Goal: Navigation & Orientation: Find specific page/section

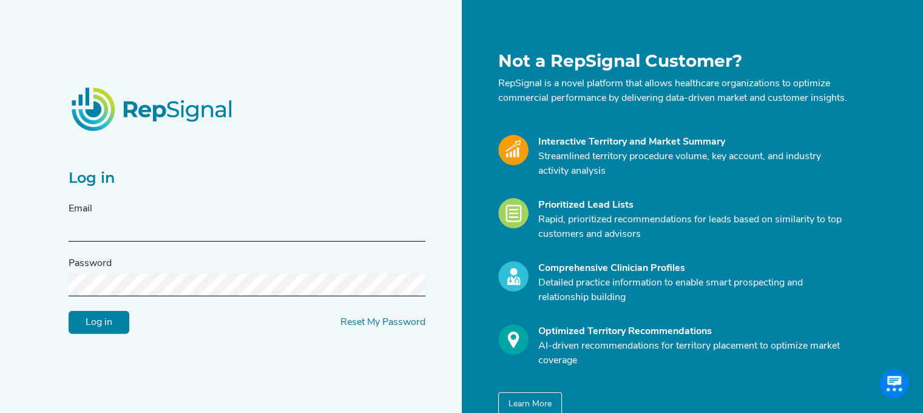
click at [134, 242] on input "text" at bounding box center [247, 230] width 357 height 22
type input "[PERSON_NAME][EMAIL_ADDRESS][PERSON_NAME][DOMAIN_NAME]"
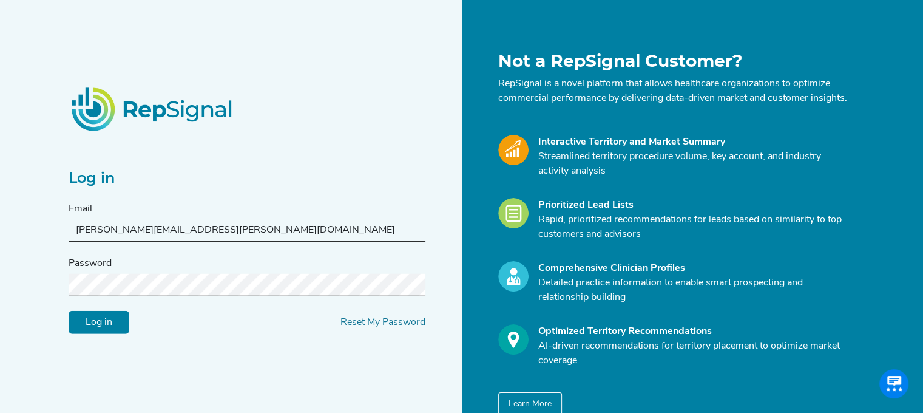
click at [69, 311] on input "Log in" at bounding box center [99, 322] width 61 height 23
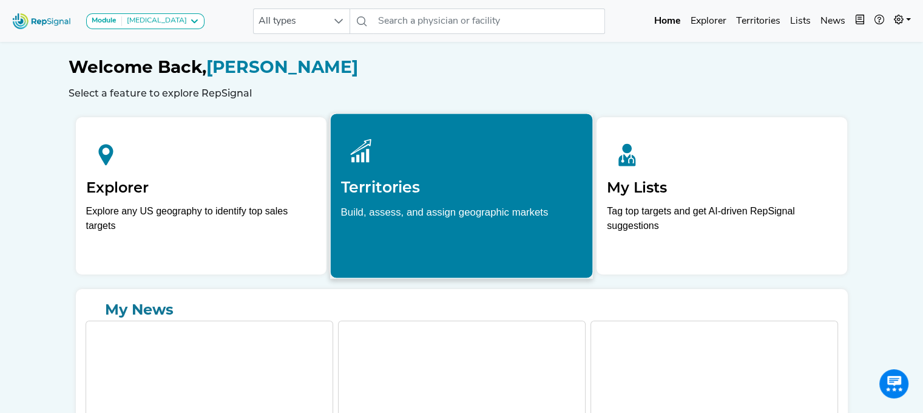
click at [497, 187] on h2 "Territories" at bounding box center [462, 187] width 242 height 18
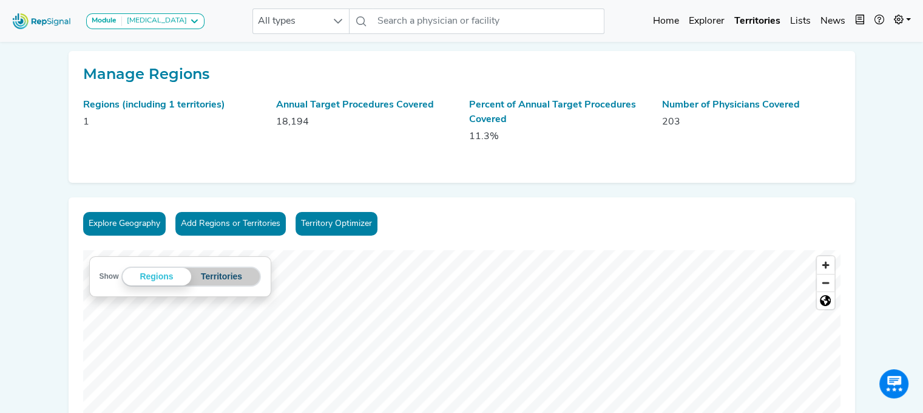
click at [238, 281] on button "Territories" at bounding box center [221, 277] width 61 height 18
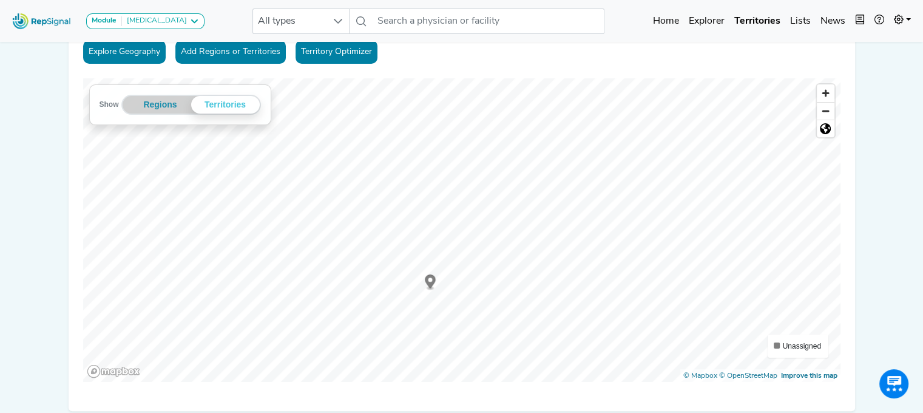
scroll to position [174, 0]
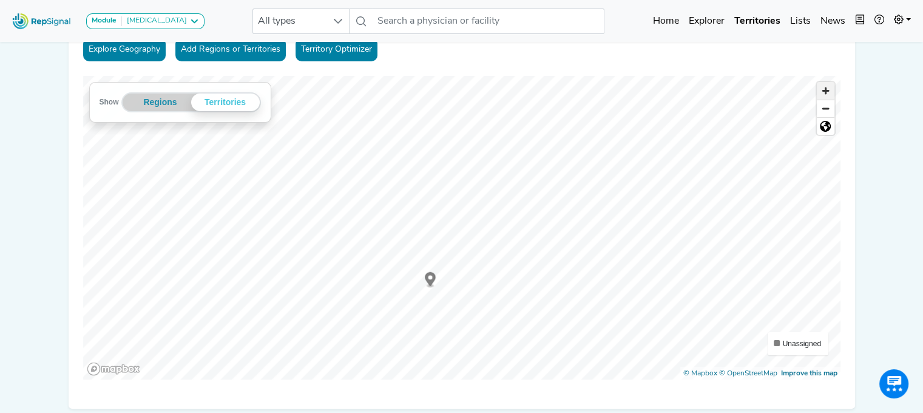
click at [831, 92] on span "Zoom in" at bounding box center [826, 91] width 18 height 18
click at [605, 72] on div "Explore Geography Add Regions or Territories Territory Optimizer Show Regions T…" at bounding box center [462, 216] width 787 height 386
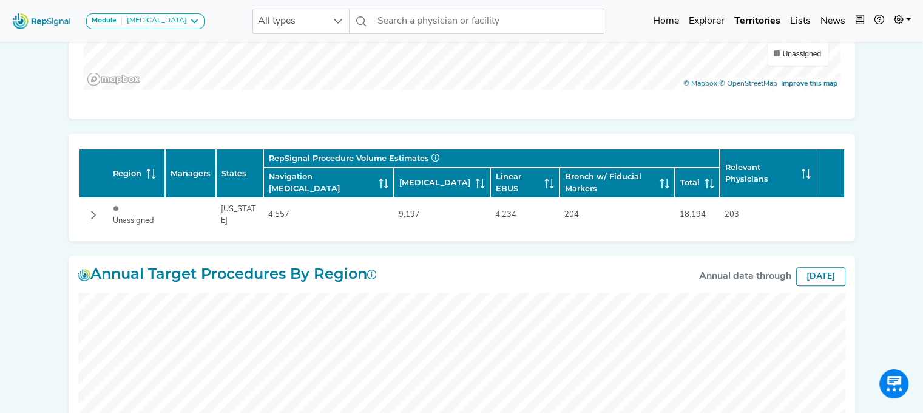
scroll to position [458, 0]
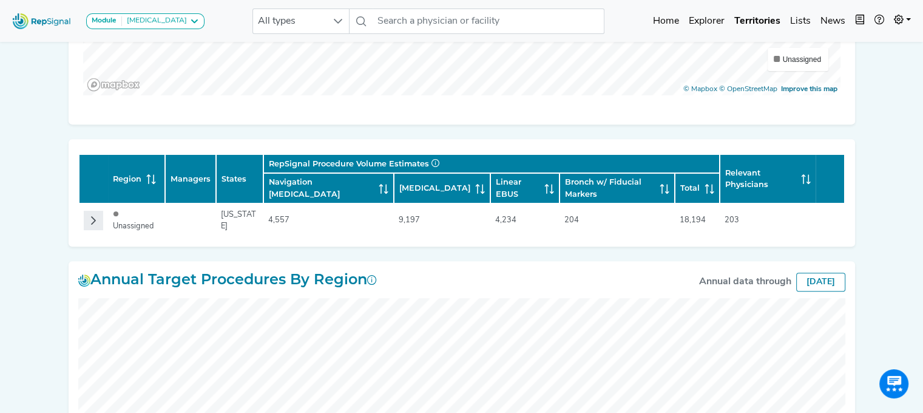
click at [95, 211] on button "Row Collapsed" at bounding box center [93, 220] width 19 height 19
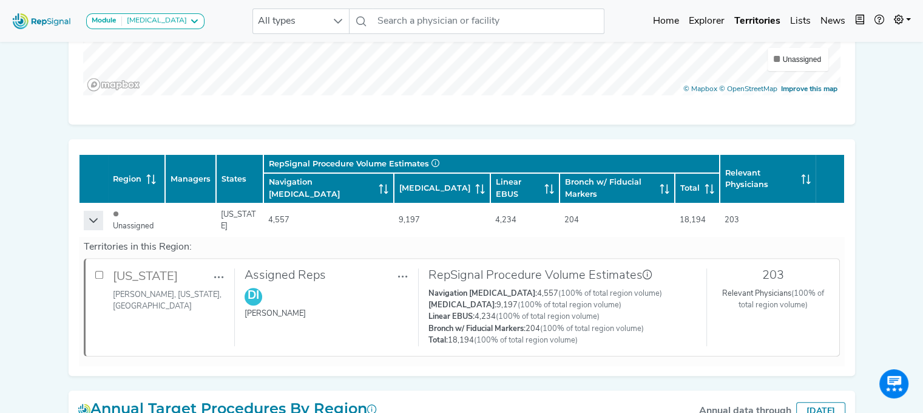
click at [89, 216] on icon "Row Expanded" at bounding box center [94, 221] width 10 height 10
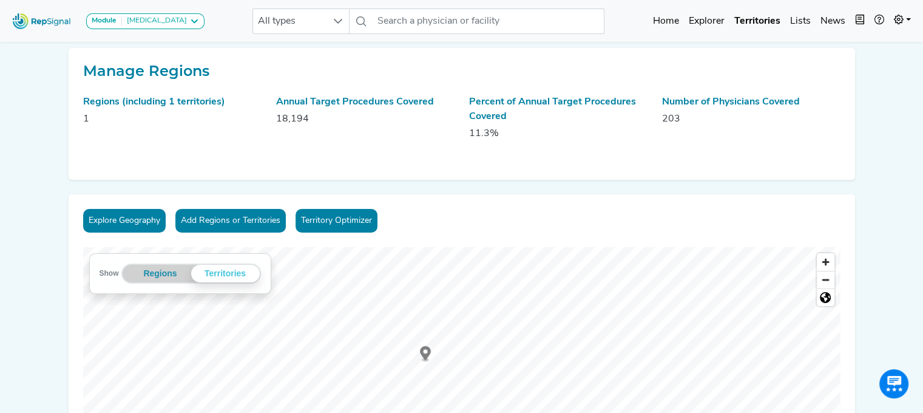
scroll to position [0, 0]
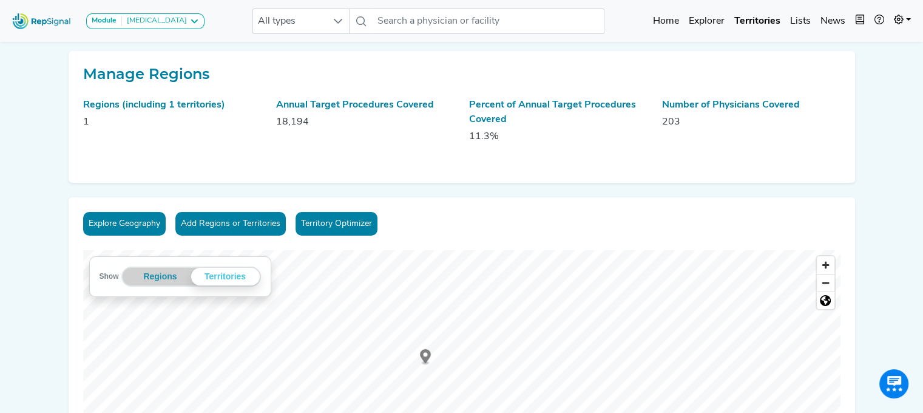
click at [339, 227] on link "Territory Optimizer" at bounding box center [337, 224] width 82 height 24
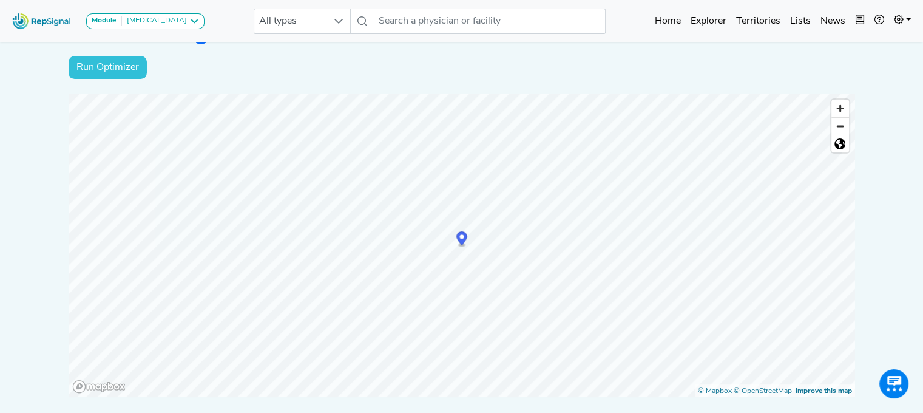
scroll to position [217, 0]
click at [462, 235] on circle "Map marker" at bounding box center [462, 236] width 4 height 4
click at [112, 63] on input "Run Optimizer" at bounding box center [108, 63] width 78 height 23
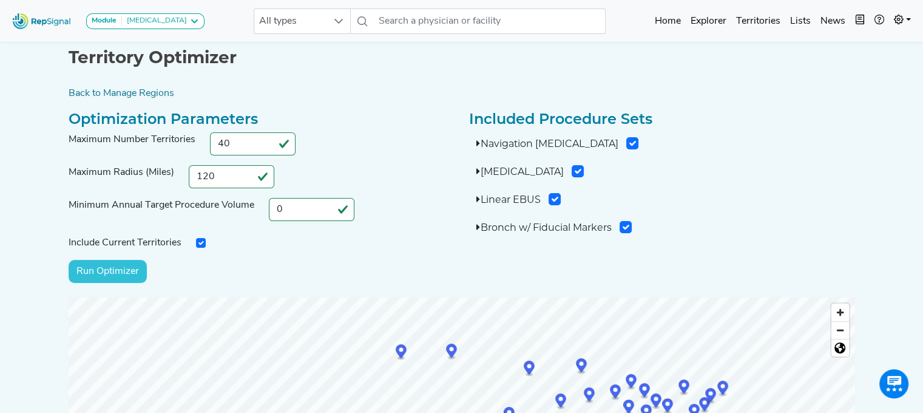
scroll to position [0, 0]
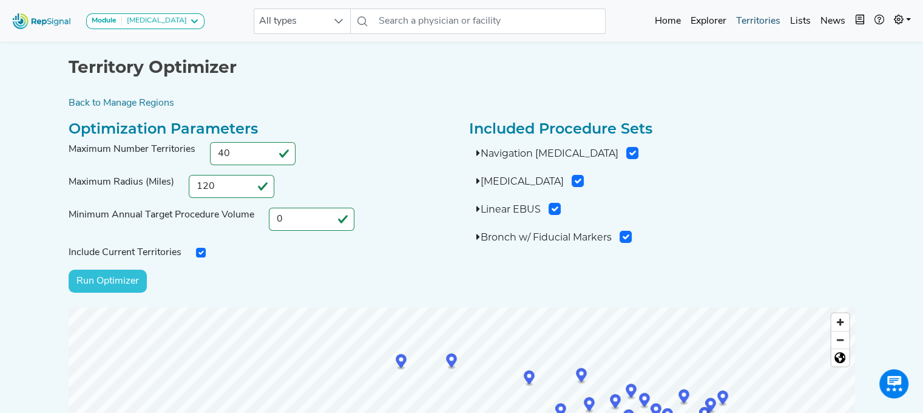
click at [761, 14] on link "Territories" at bounding box center [759, 21] width 54 height 24
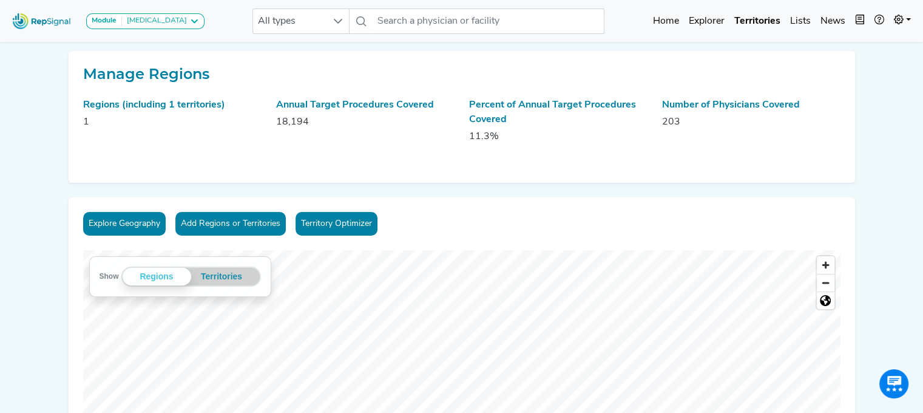
click at [134, 224] on button "Explore Geography" at bounding box center [124, 224] width 83 height 24
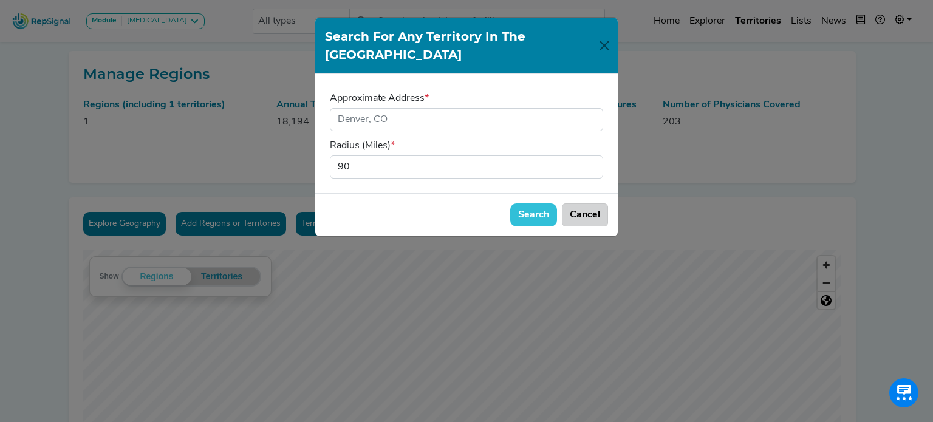
click at [584, 203] on button "Cancel" at bounding box center [585, 214] width 46 height 23
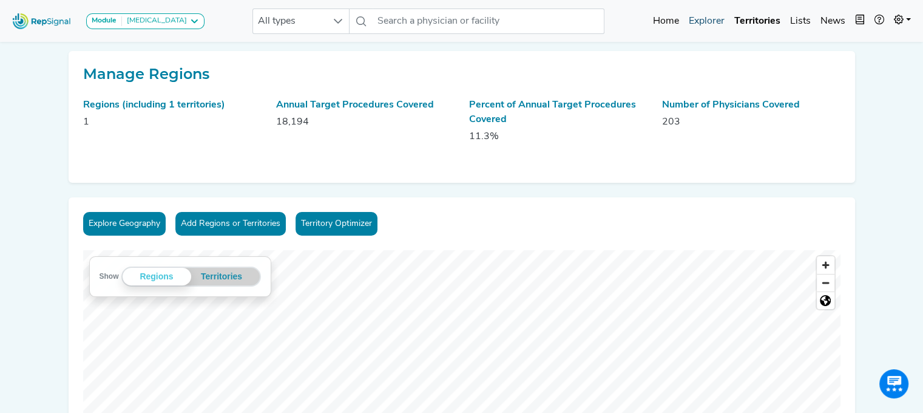
click at [710, 19] on link "Explorer" at bounding box center [707, 21] width 46 height 24
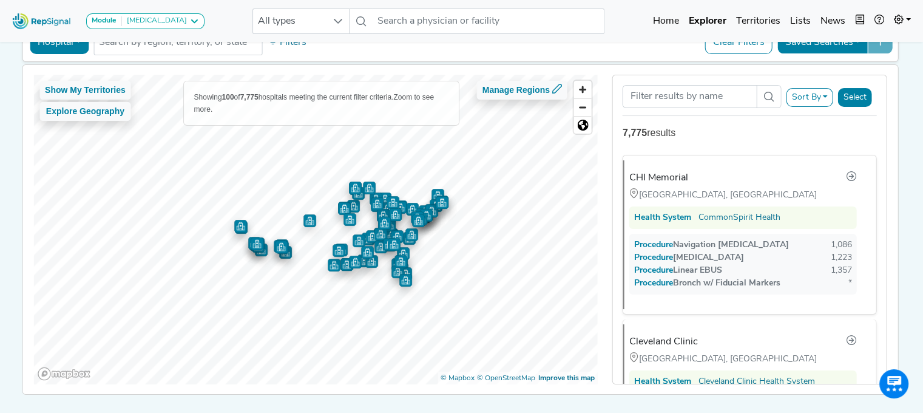
scroll to position [73, 0]
click at [71, 87] on button "Show My Territories" at bounding box center [85, 90] width 92 height 19
click at [580, 87] on span "Zoom in" at bounding box center [583, 90] width 18 height 18
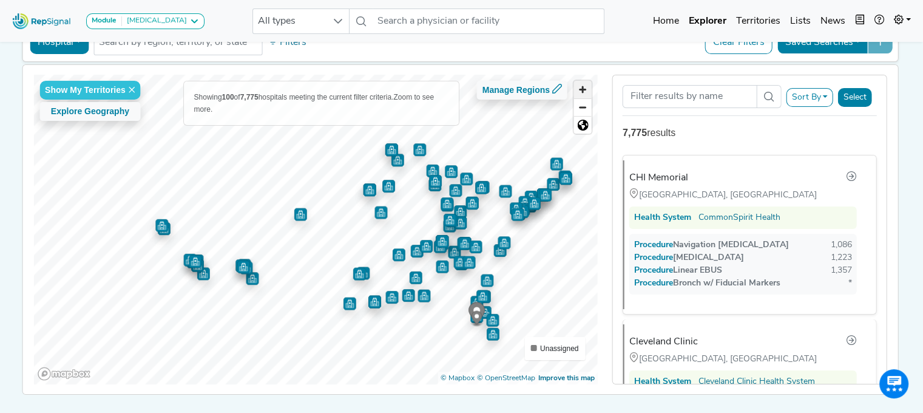
click at [580, 87] on span "Zoom in" at bounding box center [583, 90] width 18 height 18
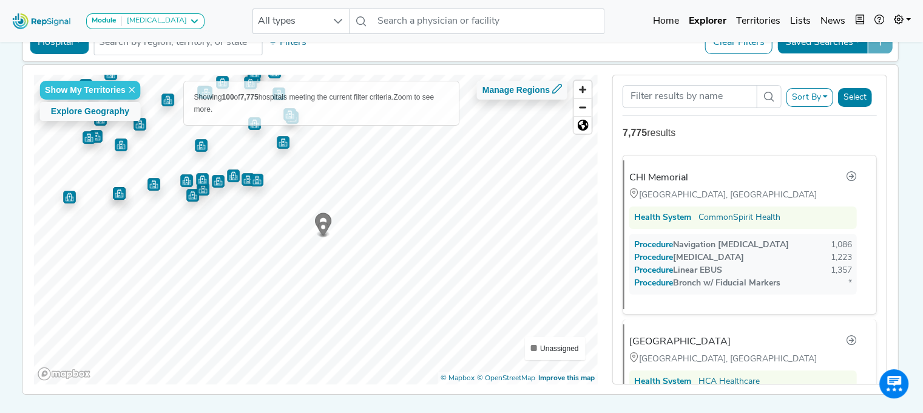
drag, startPoint x: 407, startPoint y: 313, endPoint x: 92, endPoint y: 123, distance: 367.7
click at [94, 123] on img "Map marker" at bounding box center [100, 119] width 13 height 13
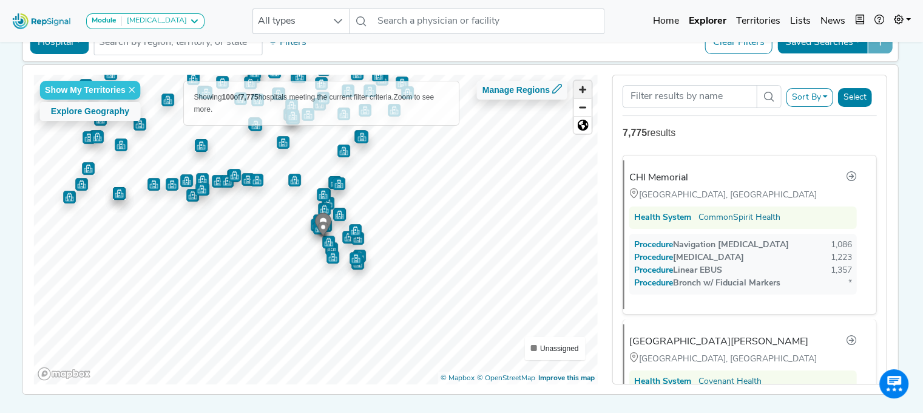
click at [580, 87] on span "Zoom in" at bounding box center [583, 90] width 18 height 18
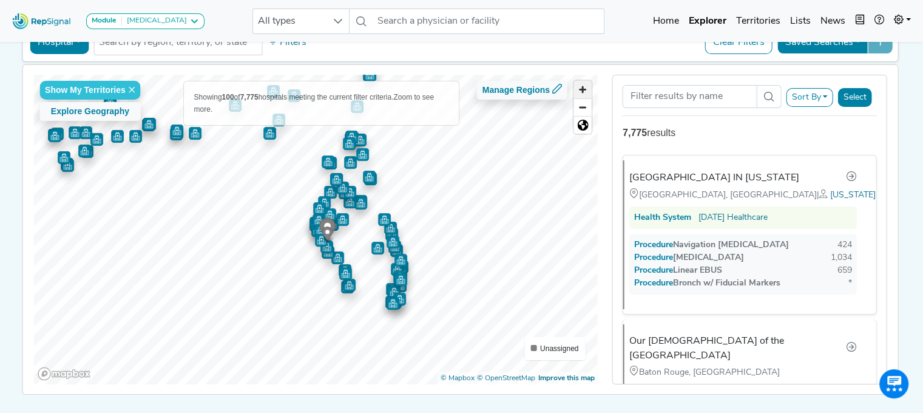
click at [589, 84] on span "Zoom in" at bounding box center [583, 90] width 18 height 18
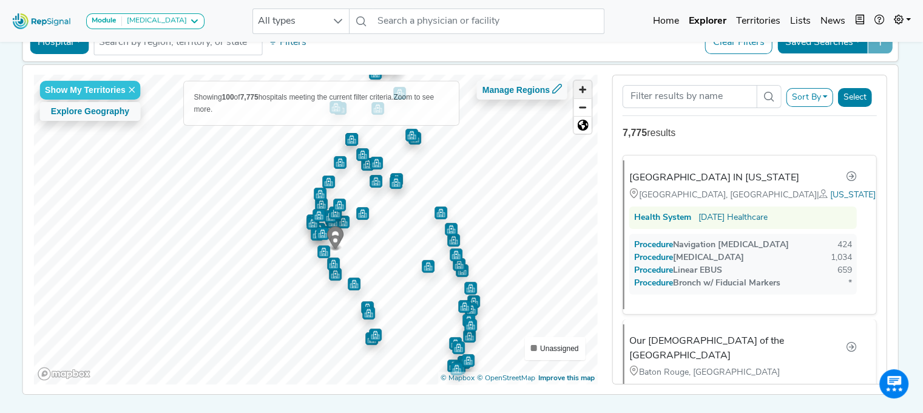
click at [589, 84] on span "Zoom in" at bounding box center [583, 90] width 18 height 18
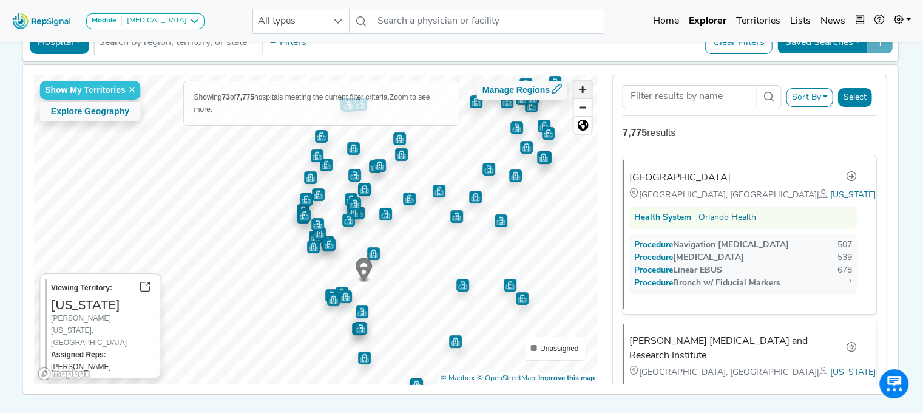
click at [589, 84] on span "Zoom in" at bounding box center [583, 90] width 18 height 18
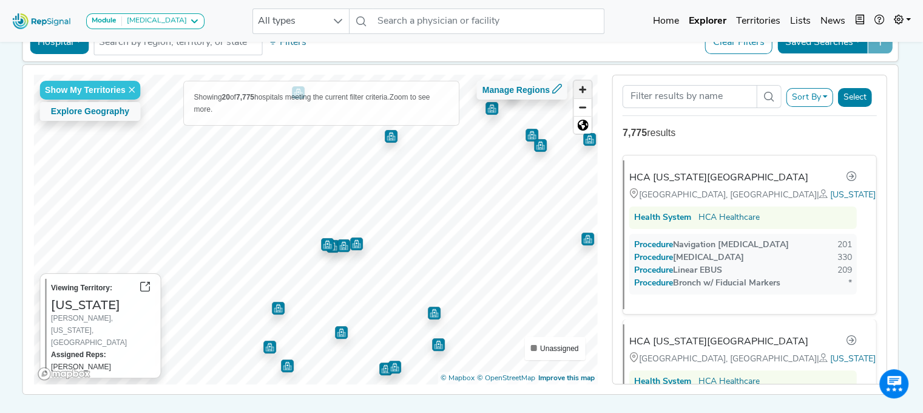
click at [588, 95] on span "Zoom in" at bounding box center [583, 90] width 18 height 18
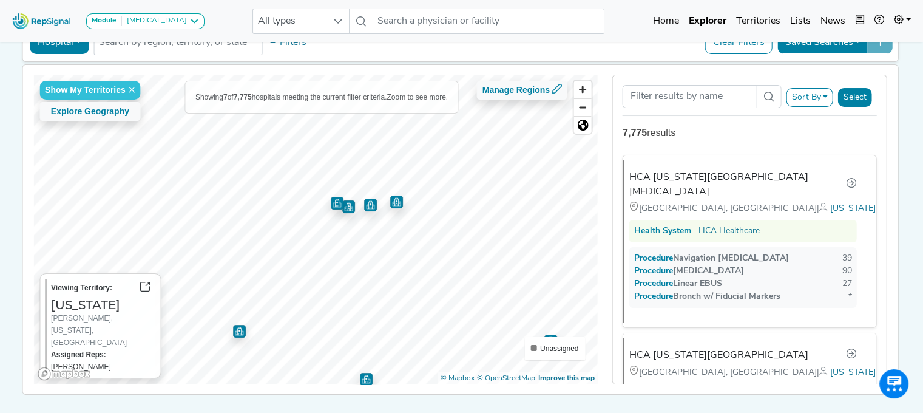
click at [332, 202] on img "Map marker" at bounding box center [337, 203] width 13 height 13
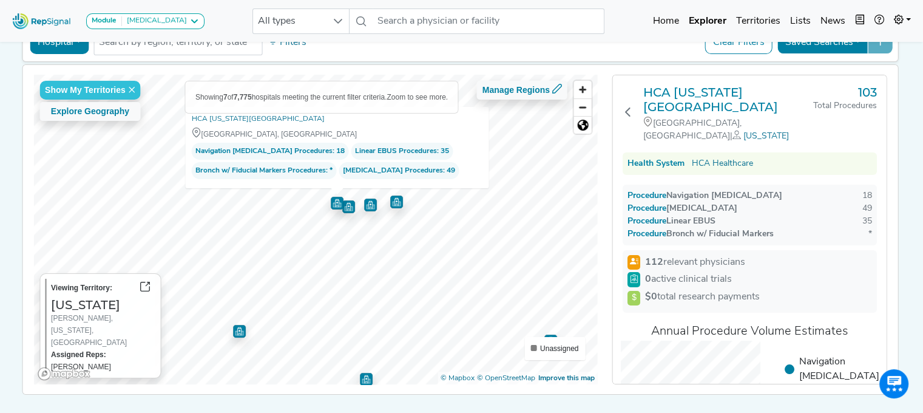
click at [345, 205] on img "Map marker" at bounding box center [348, 206] width 13 height 13
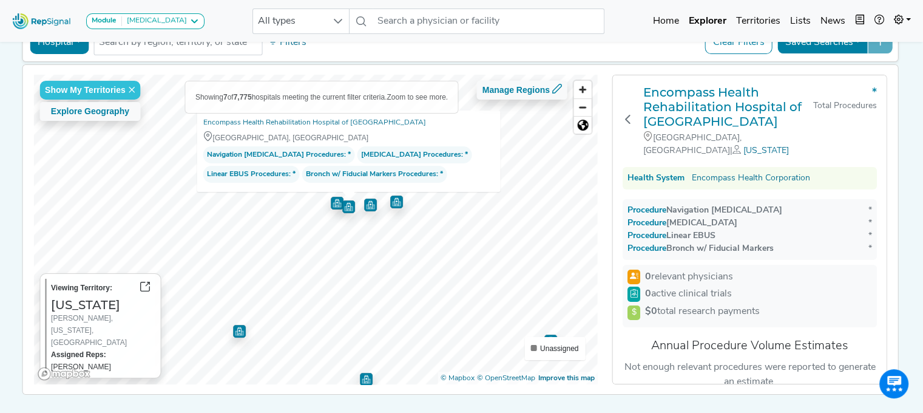
click at [330, 198] on img "Map marker" at bounding box center [337, 201] width 15 height 15
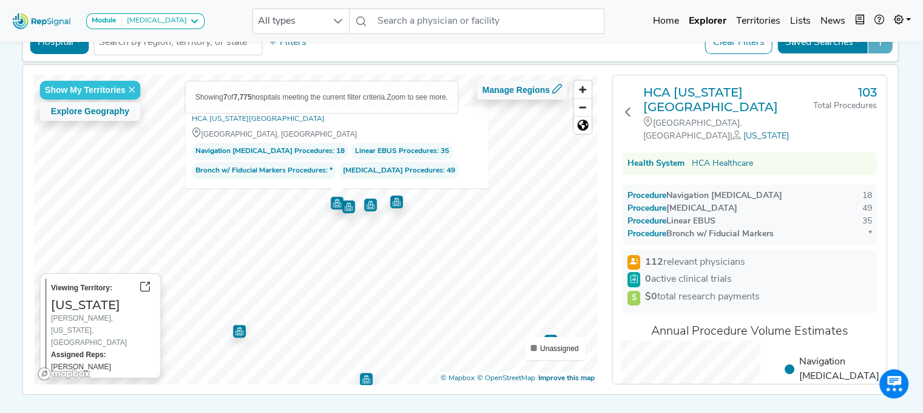
click at [366, 203] on img "Map marker" at bounding box center [370, 205] width 13 height 13
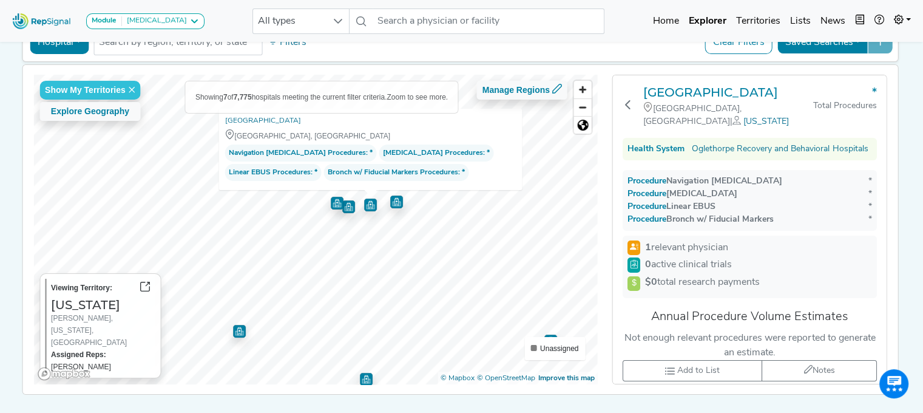
click at [390, 203] on img "Map marker" at bounding box center [396, 202] width 13 height 13
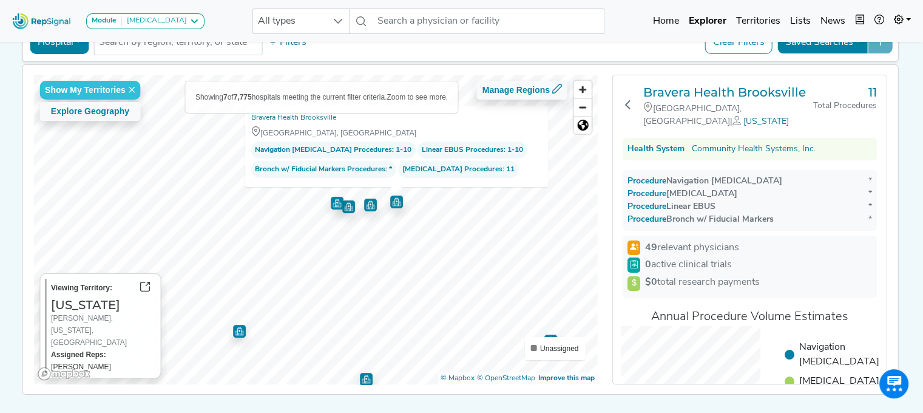
click at [235, 327] on img "Map marker" at bounding box center [239, 331] width 13 height 13
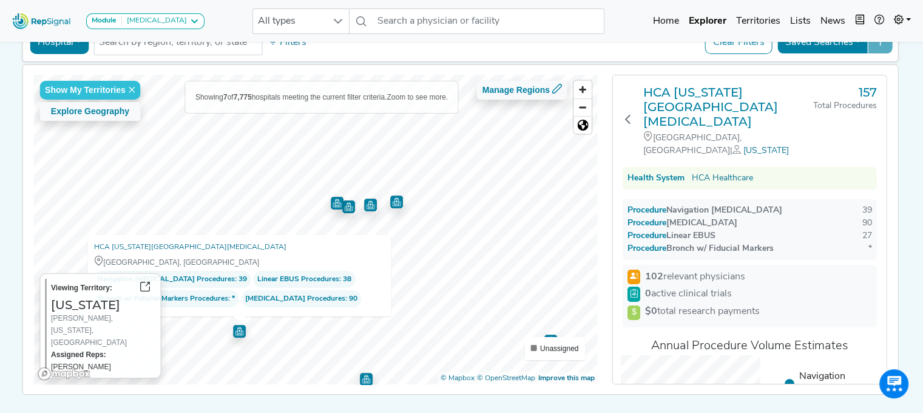
click at [363, 381] on img "Map marker" at bounding box center [366, 379] width 13 height 13
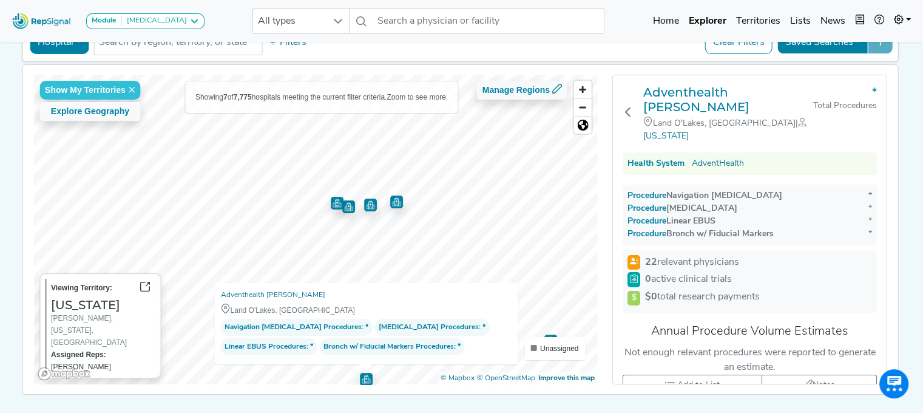
click at [545, 335] on img "Map marker" at bounding box center [551, 341] width 13 height 13
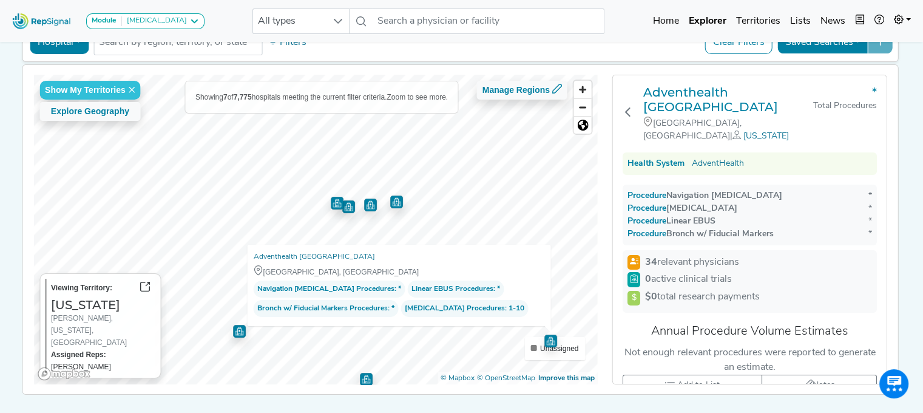
click at [236, 328] on img "Map marker" at bounding box center [239, 330] width 13 height 13
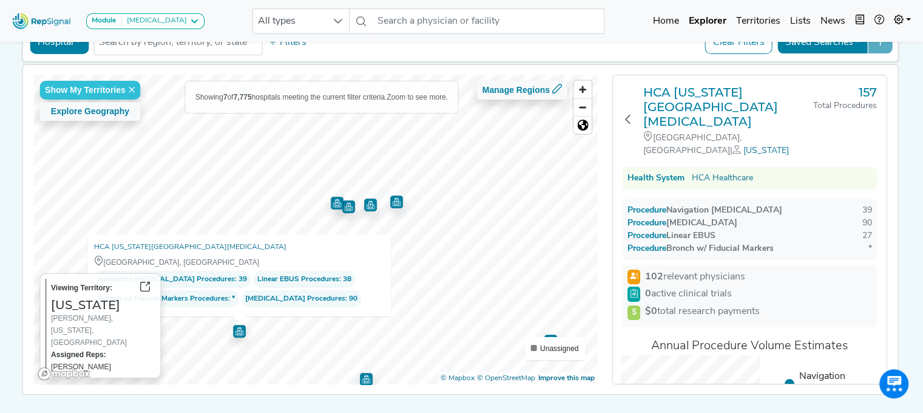
click at [333, 203] on img "Map marker" at bounding box center [336, 202] width 13 height 13
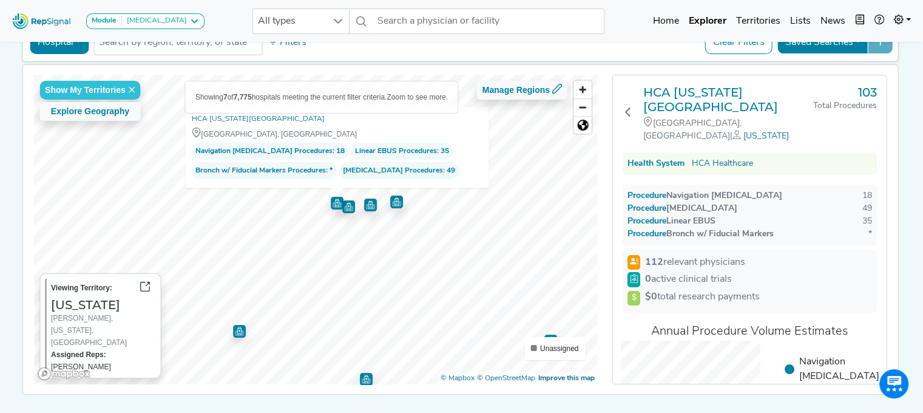
click at [349, 206] on img "Map marker" at bounding box center [348, 206] width 13 height 13
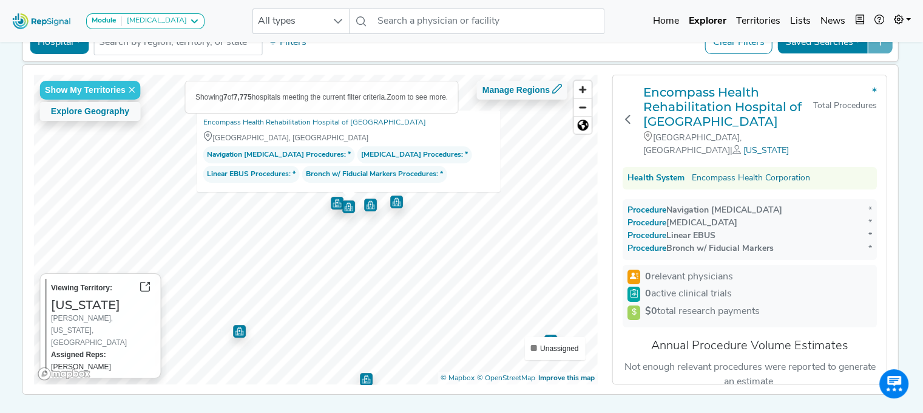
click at [366, 204] on img "Map marker" at bounding box center [370, 204] width 13 height 13
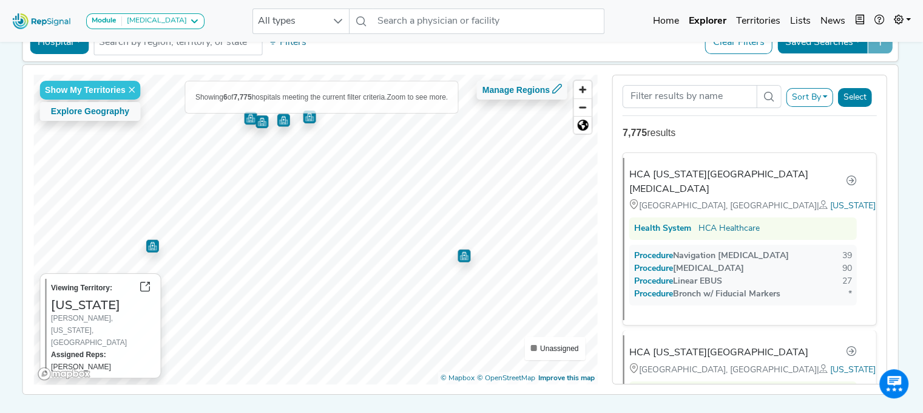
scroll to position [0, 0]
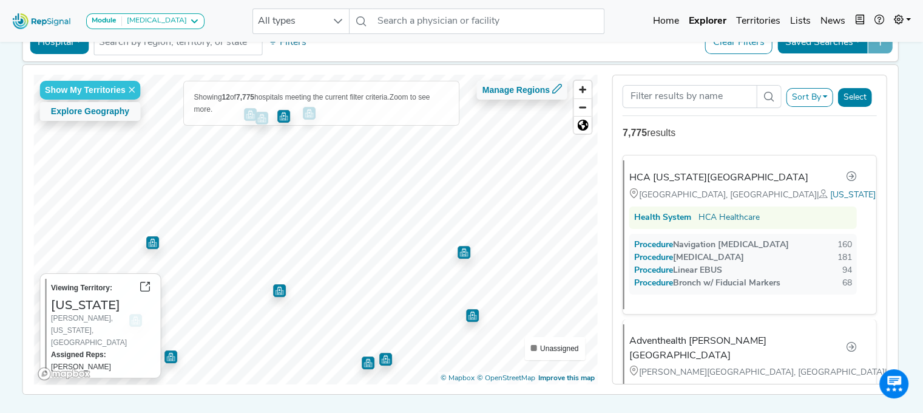
click at [458, 251] on img "Map marker" at bounding box center [464, 252] width 13 height 13
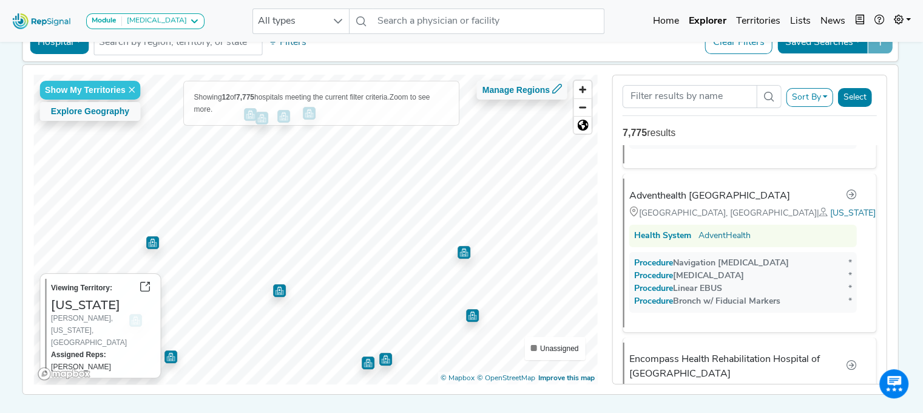
click at [274, 288] on img "Map marker" at bounding box center [279, 290] width 13 height 13
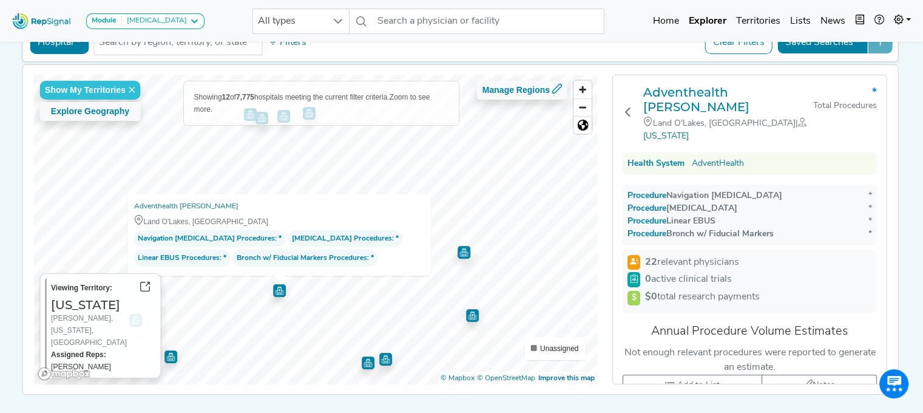
click at [459, 250] on img "Map marker" at bounding box center [464, 252] width 13 height 13
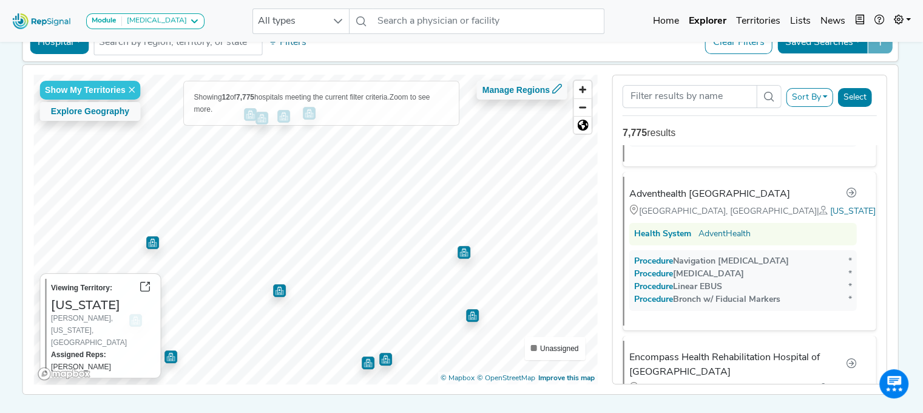
click at [469, 314] on img "Map marker" at bounding box center [472, 315] width 13 height 13
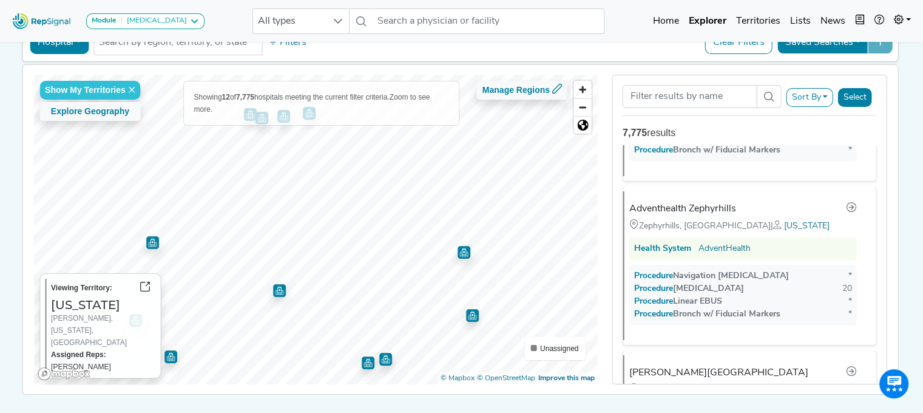
click at [383, 355] on img "Map marker" at bounding box center [385, 359] width 13 height 13
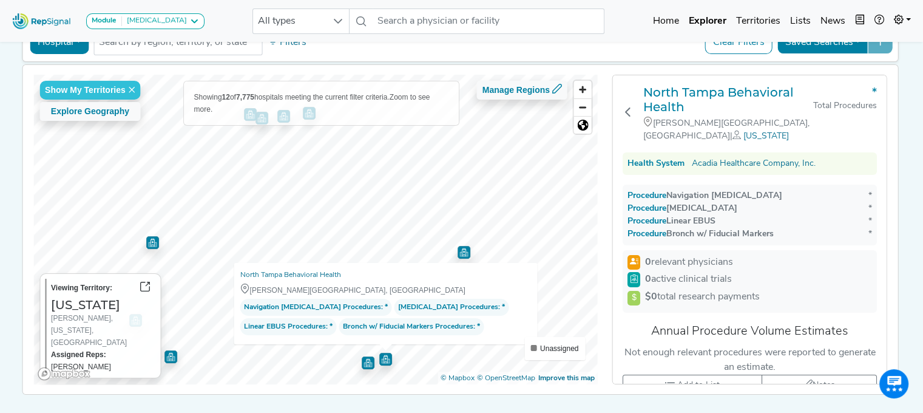
click at [362, 362] on img "Map marker" at bounding box center [368, 362] width 13 height 13
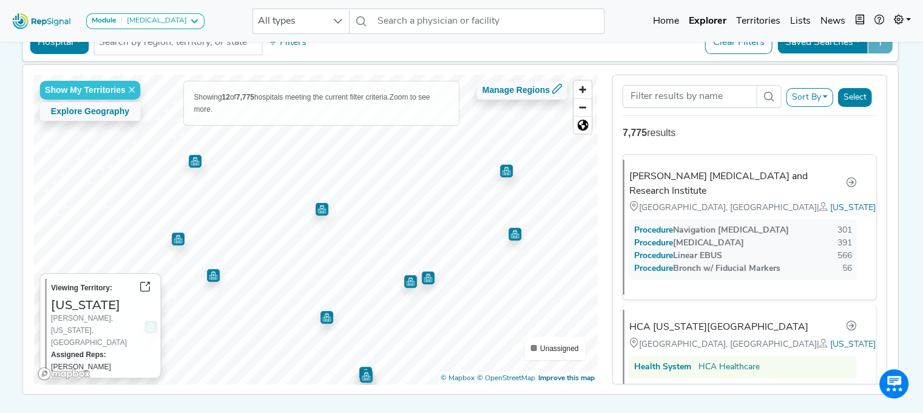
scroll to position [0, 0]
click at [210, 273] on img "Map marker" at bounding box center [213, 275] width 13 height 13
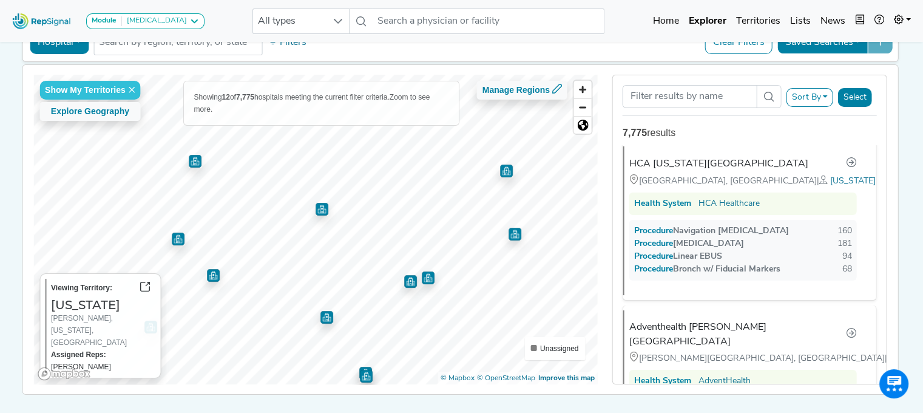
click at [172, 242] on img "Map marker" at bounding box center [178, 239] width 13 height 13
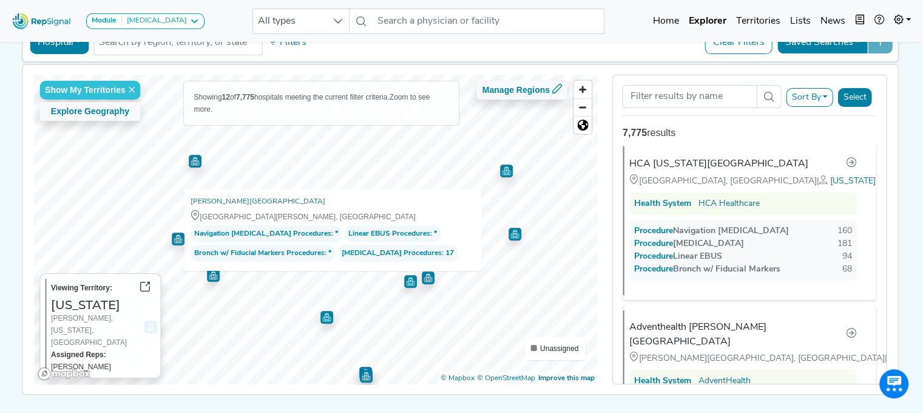
click at [171, 242] on img "Map marker" at bounding box center [177, 238] width 13 height 13
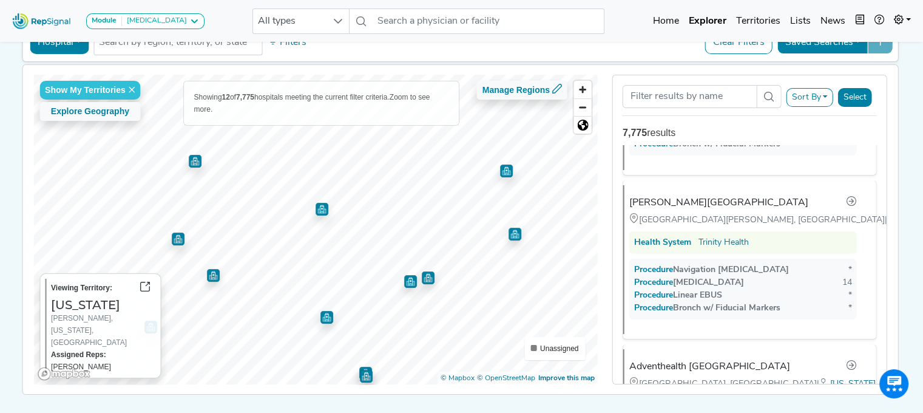
scroll to position [984, 0]
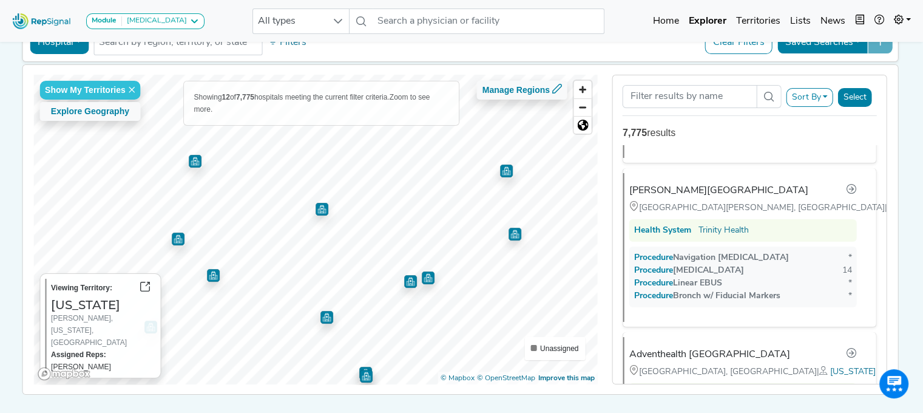
click at [321, 311] on img "Map marker" at bounding box center [327, 317] width 13 height 13
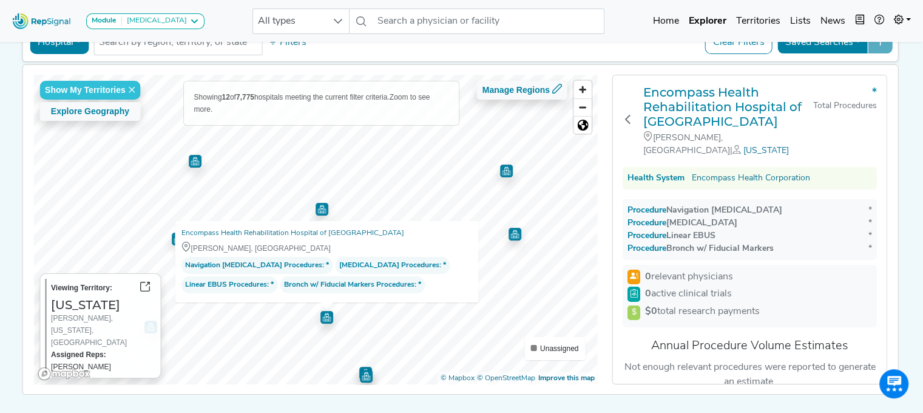
click at [363, 372] on img "Map marker" at bounding box center [366, 376] width 13 height 13
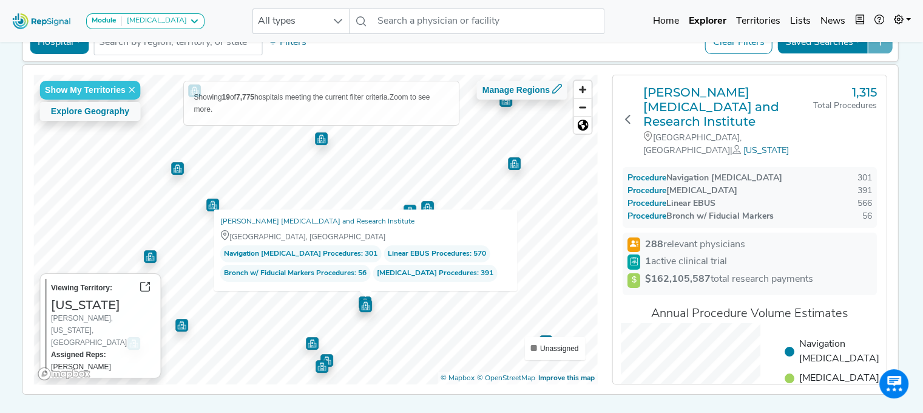
click at [308, 343] on img "Map marker" at bounding box center [312, 343] width 13 height 13
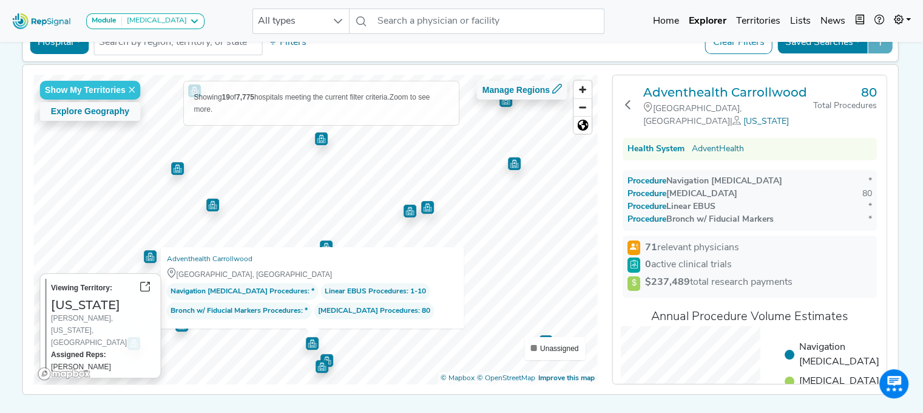
click at [324, 357] on img "Map marker" at bounding box center [327, 360] width 13 height 13
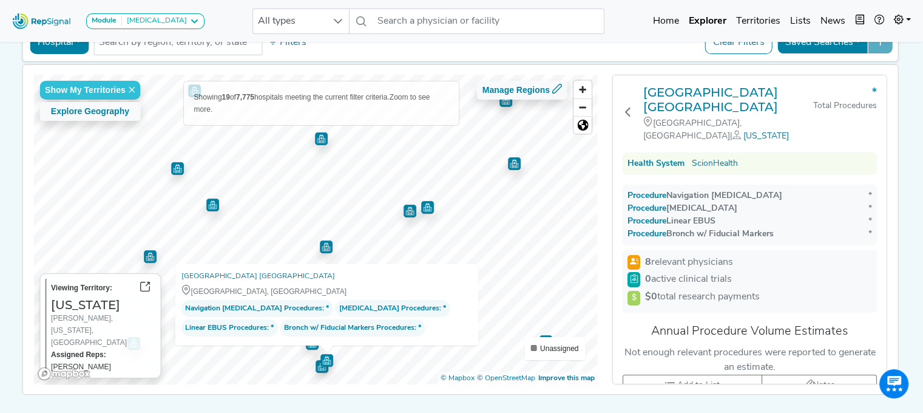
click at [316, 364] on img "Map marker" at bounding box center [322, 366] width 13 height 13
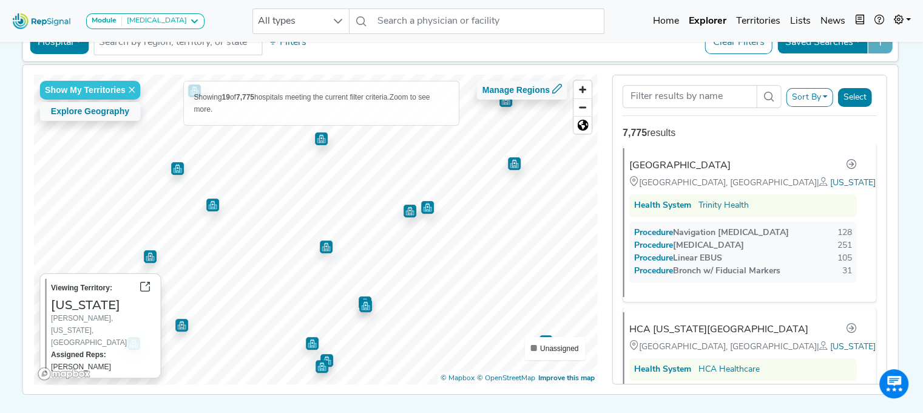
scroll to position [164, 0]
click at [540, 339] on img "Map marker" at bounding box center [546, 341] width 13 height 13
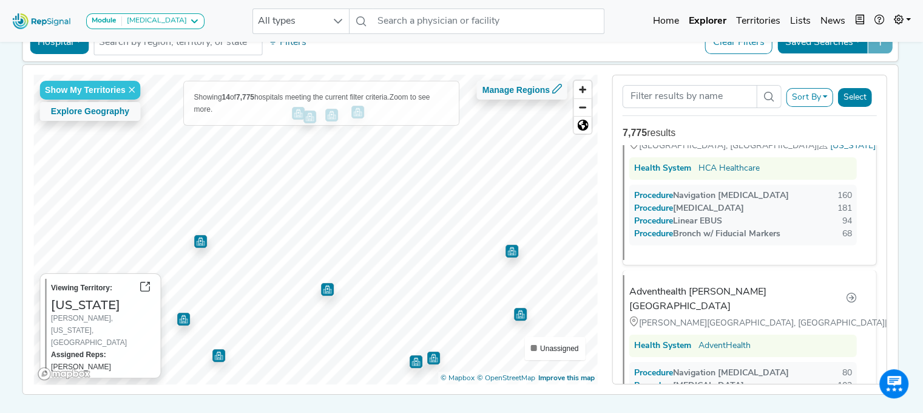
scroll to position [0, 0]
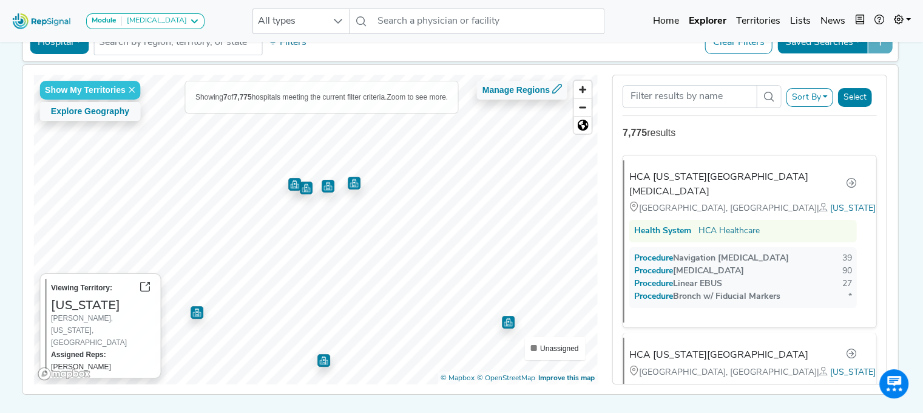
click at [300, 184] on img "Map marker" at bounding box center [306, 188] width 13 height 13
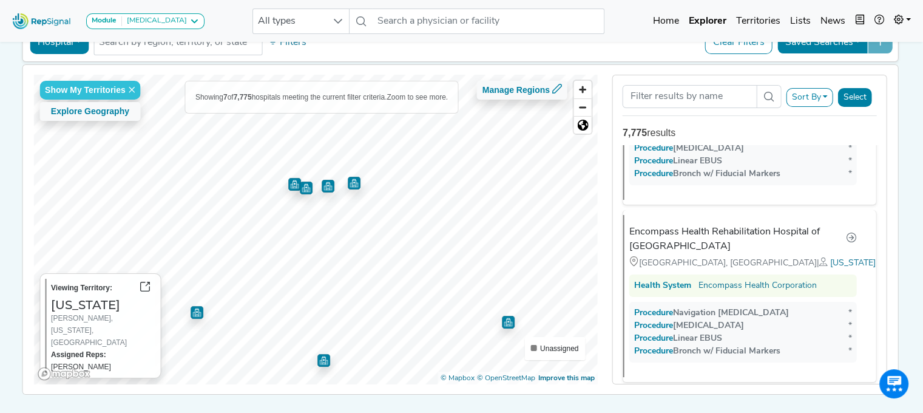
scroll to position [944, 0]
click at [322, 181] on img "Map marker" at bounding box center [328, 186] width 13 height 13
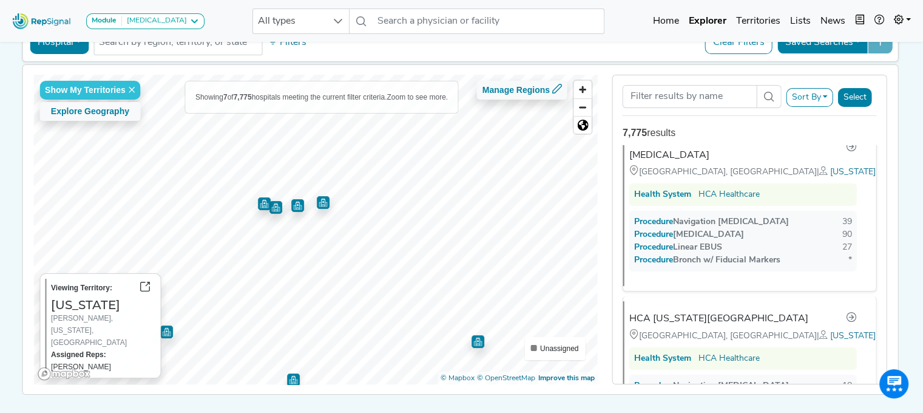
scroll to position [0, 0]
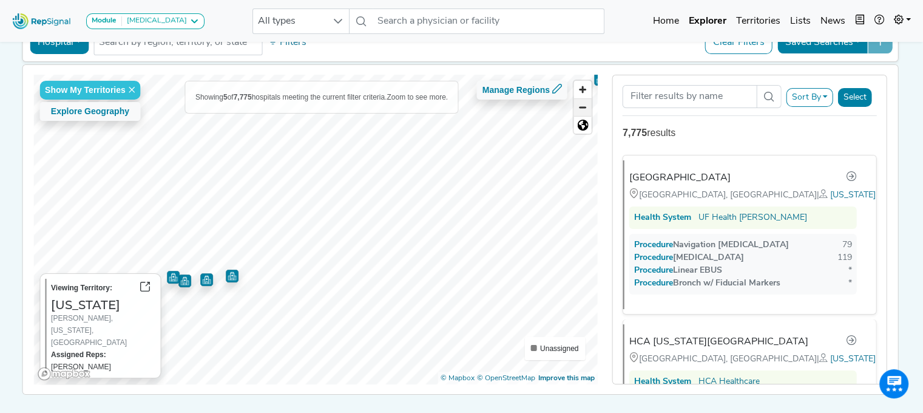
click at [588, 109] on span "Zoom out" at bounding box center [583, 107] width 18 height 17
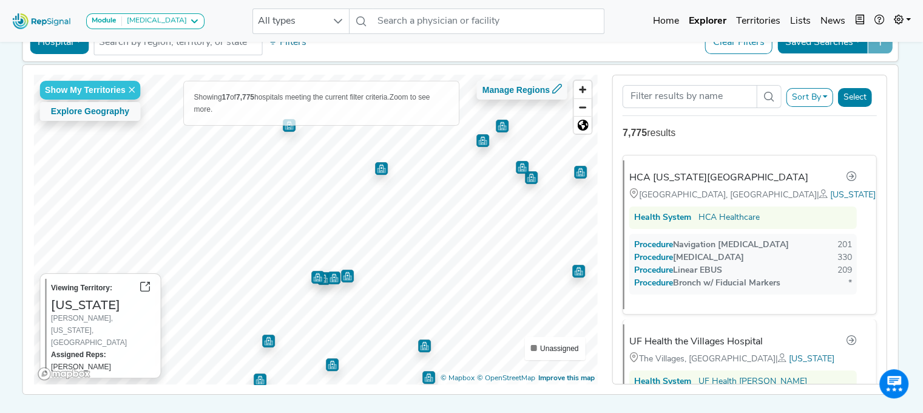
click at [376, 171] on img "Map marker" at bounding box center [381, 168] width 13 height 13
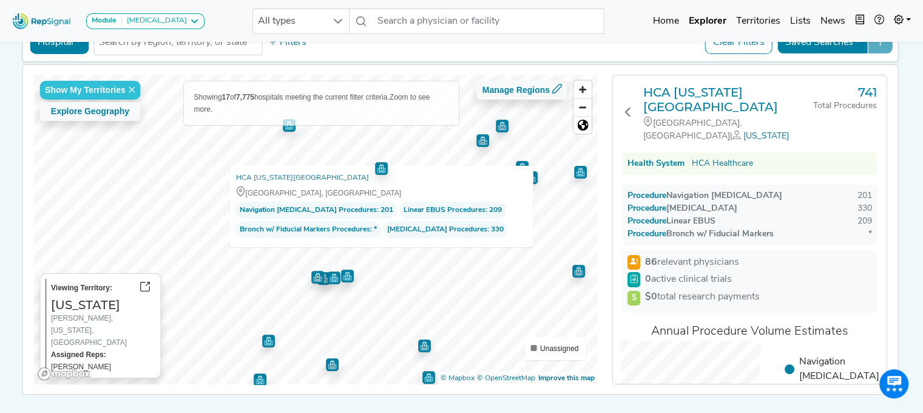
click at [378, 168] on img "Map marker" at bounding box center [381, 168] width 13 height 13
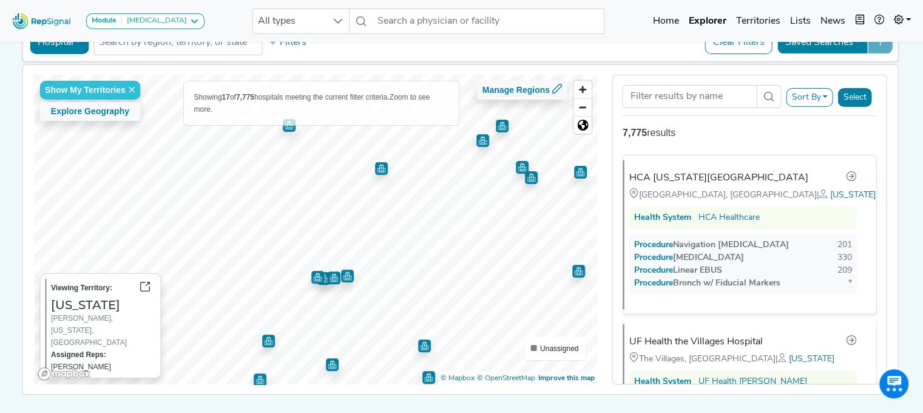
click at [283, 128] on img "Map marker" at bounding box center [289, 125] width 13 height 13
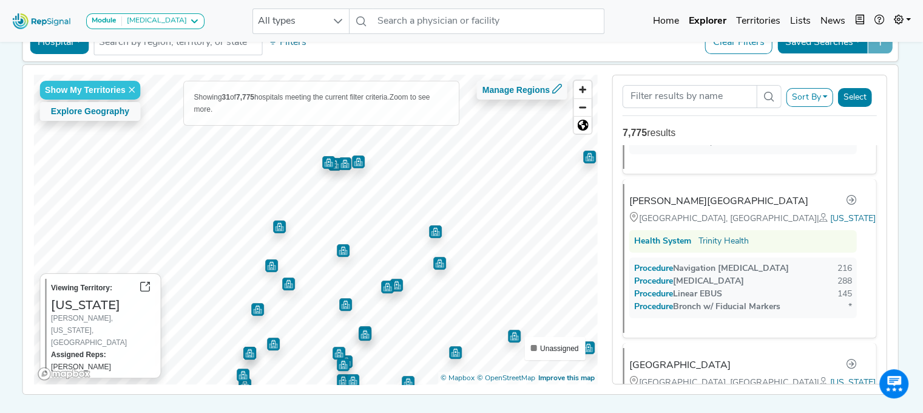
scroll to position [15, 0]
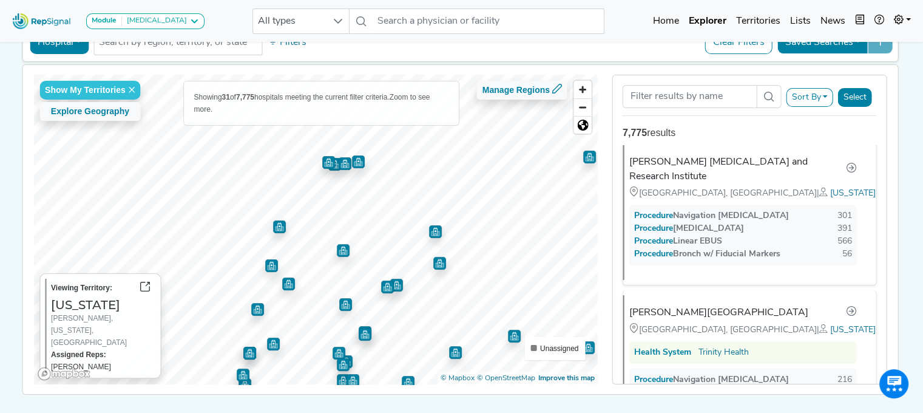
click at [341, 247] on img "Map marker" at bounding box center [343, 250] width 13 height 13
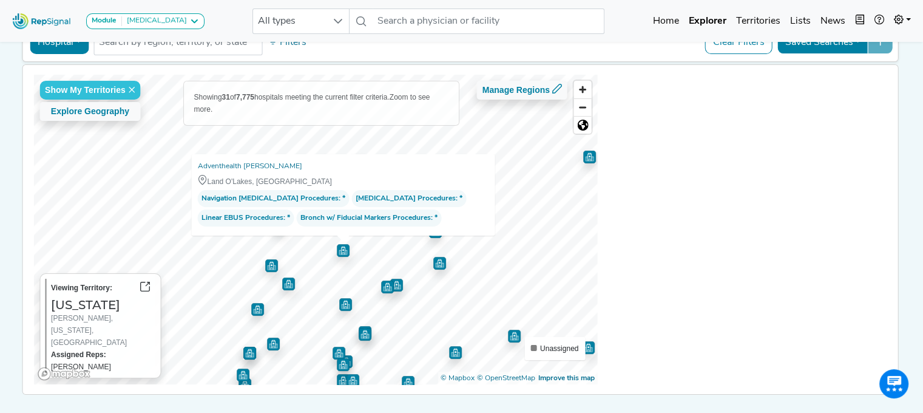
scroll to position [0, 0]
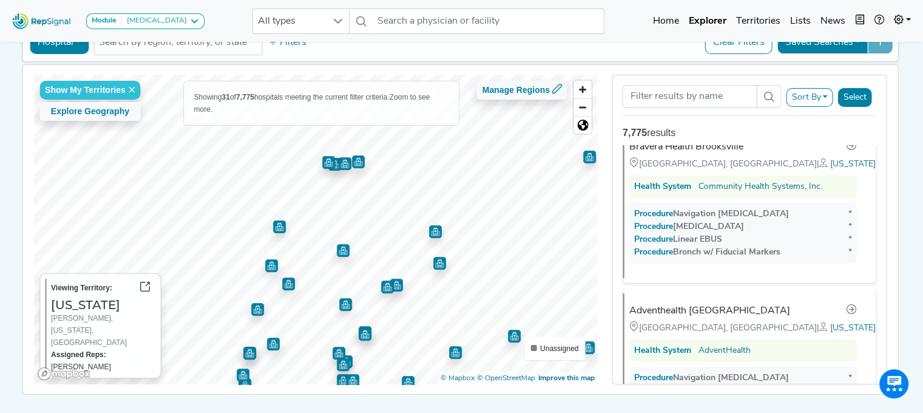
click at [390, 286] on img "Map marker" at bounding box center [396, 285] width 13 height 13
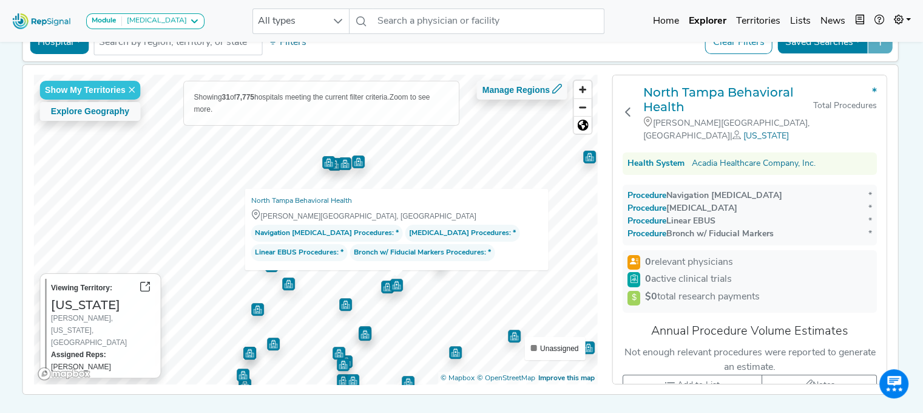
click at [381, 289] on img "Map marker" at bounding box center [387, 287] width 13 height 13
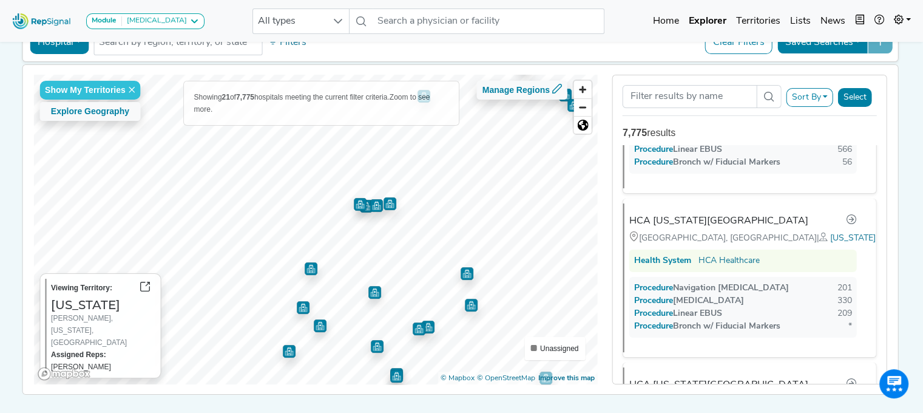
scroll to position [32, 0]
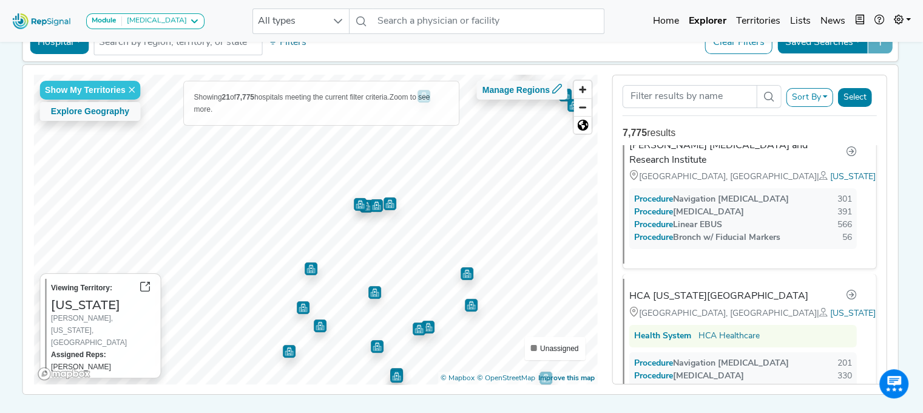
click at [356, 205] on img "Map marker" at bounding box center [360, 204] width 13 height 13
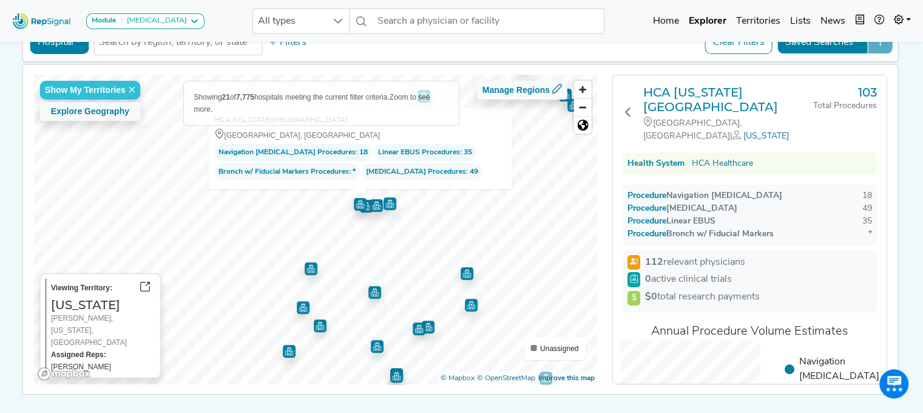
click at [364, 209] on img "Map marker" at bounding box center [360, 202] width 16 height 16
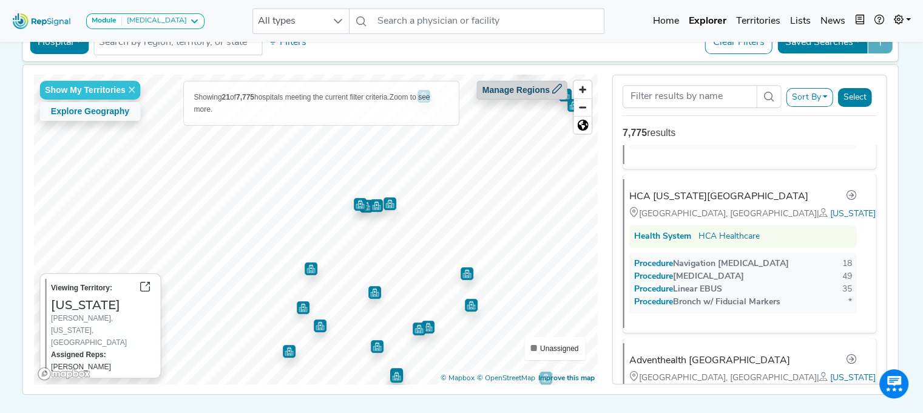
scroll to position [1143, 0]
click at [581, 86] on span "Zoom in" at bounding box center [583, 90] width 18 height 18
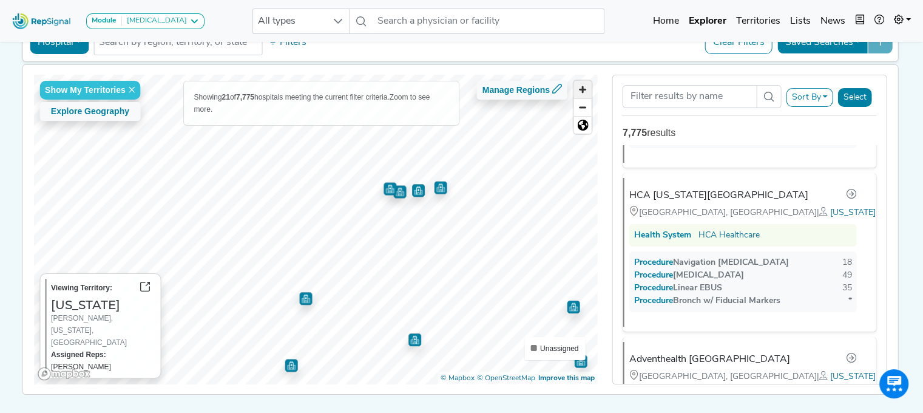
click at [581, 86] on span "Zoom in" at bounding box center [583, 90] width 18 height 18
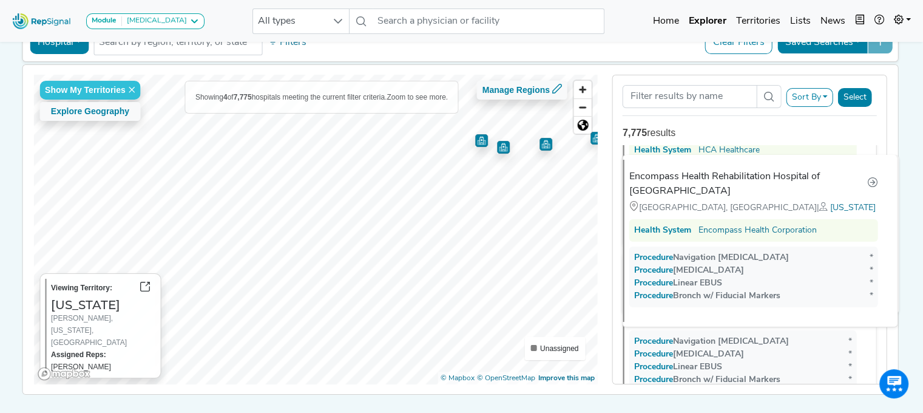
scroll to position [0, 0]
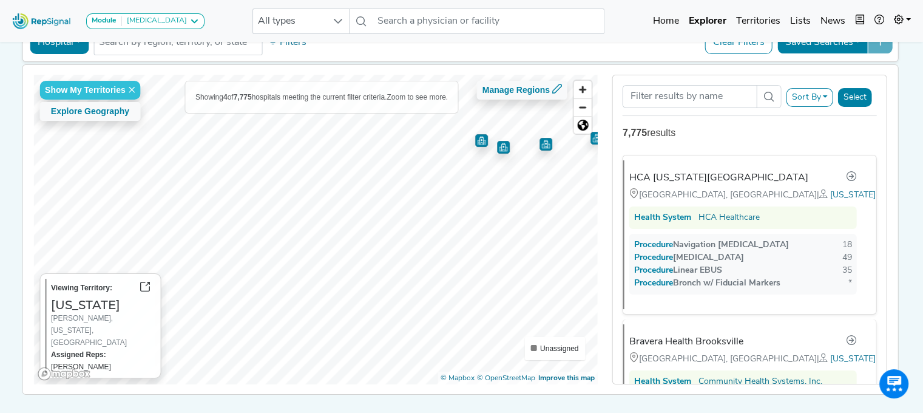
click at [499, 146] on img "Map marker" at bounding box center [503, 147] width 13 height 13
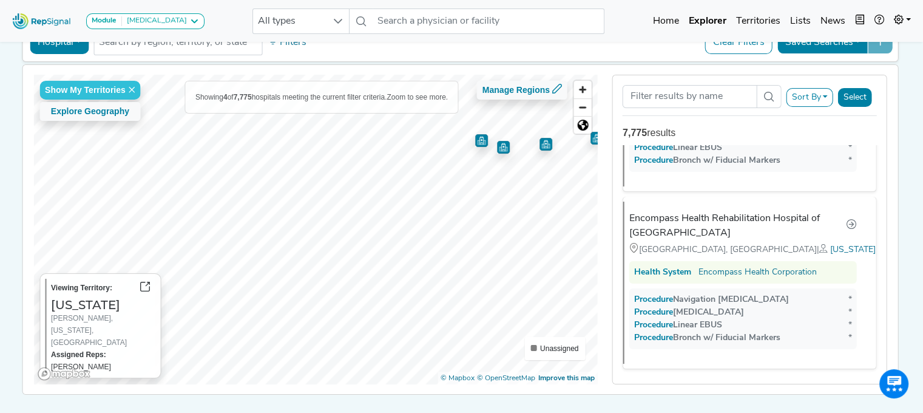
scroll to position [452, 0]
click at [540, 141] on img "Map marker" at bounding box center [546, 144] width 13 height 13
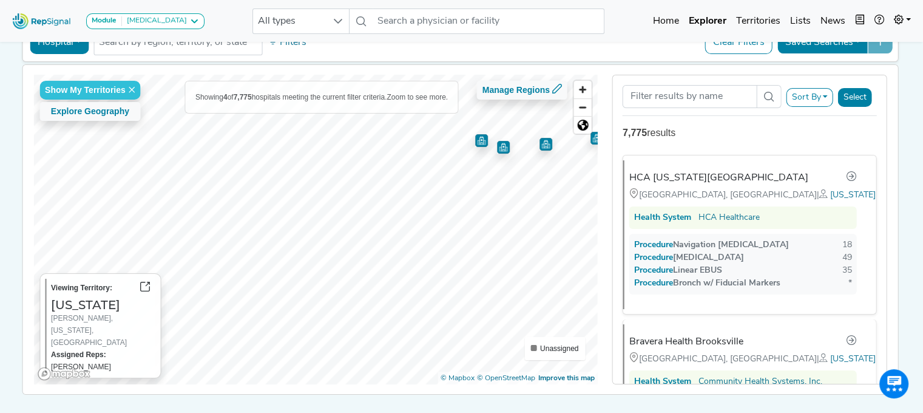
scroll to position [335, 0]
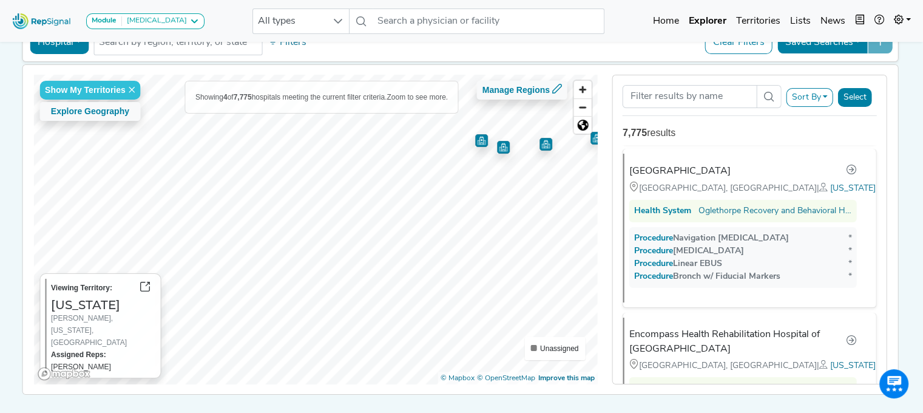
click at [540, 148] on img "Map marker" at bounding box center [546, 144] width 13 height 13
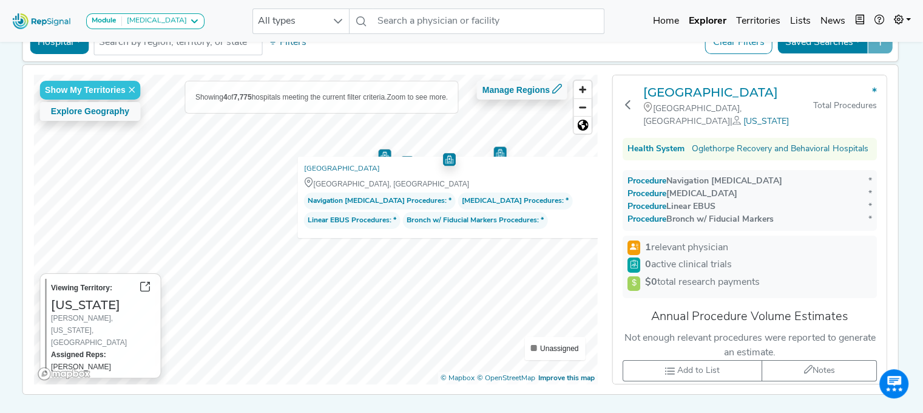
click at [481, 200] on div "Show My Territories Explore Geography Showing 4 of 7,775 hospitals meeting the …" at bounding box center [315, 230] width 565 height 310
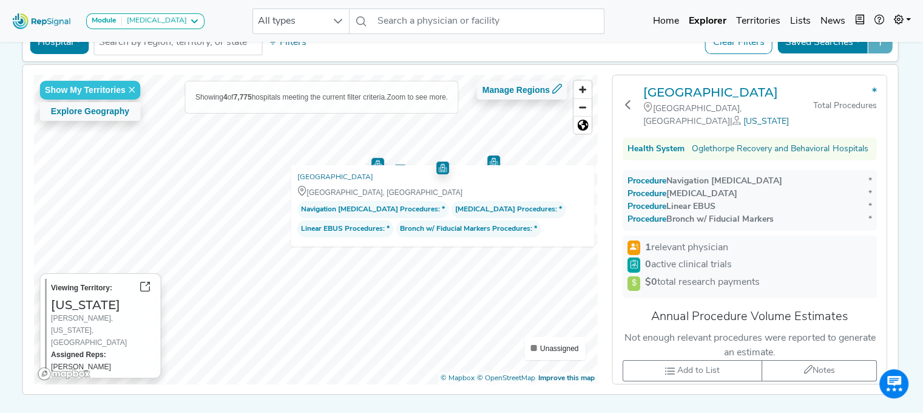
click at [489, 155] on img "Map marker" at bounding box center [494, 161] width 13 height 13
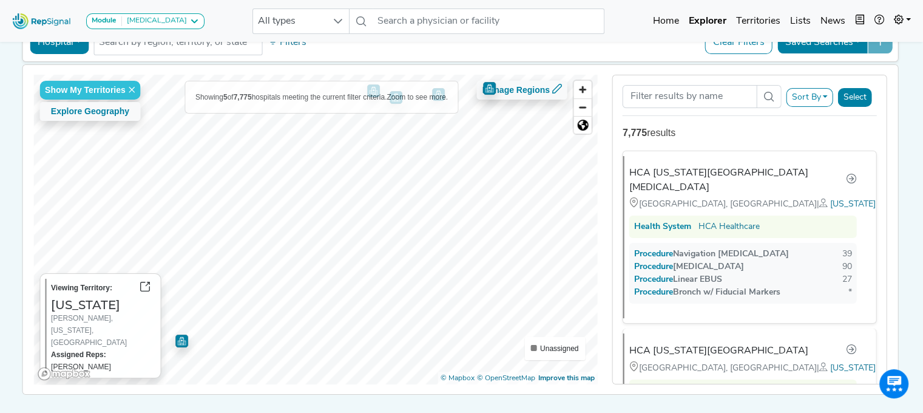
scroll to position [0, 0]
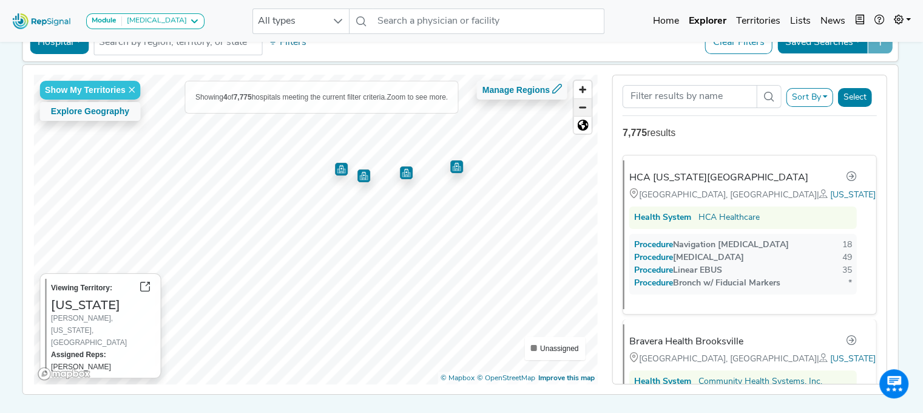
click at [592, 104] on span "Zoom out" at bounding box center [583, 107] width 18 height 17
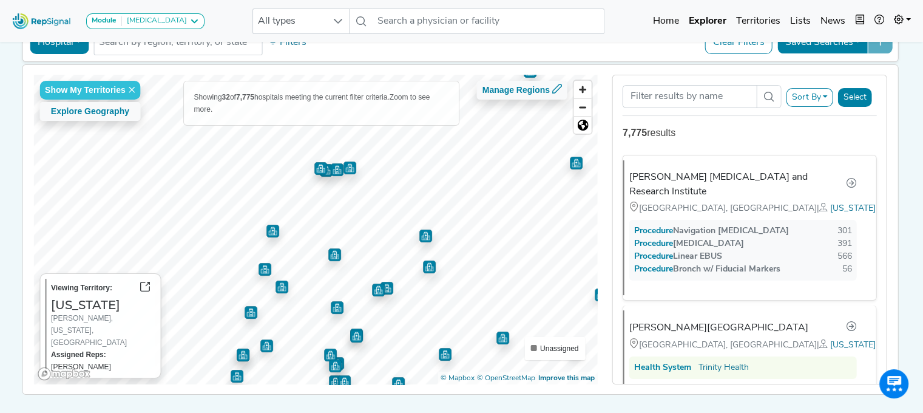
click at [421, 235] on img "Map marker" at bounding box center [426, 236] width 13 height 13
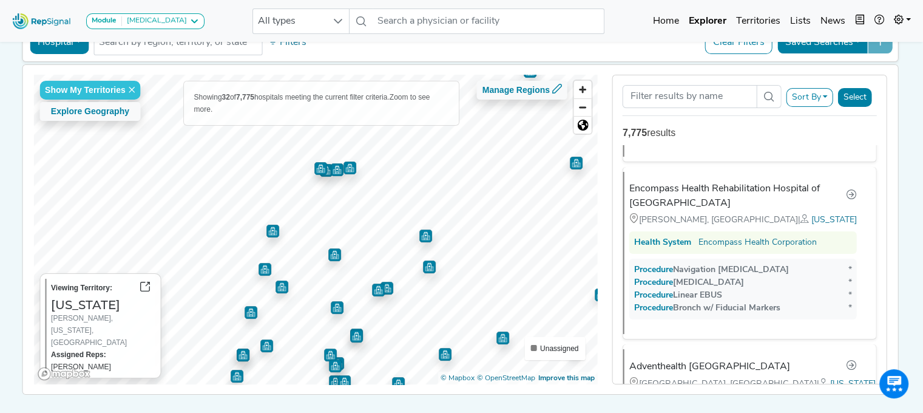
click at [330, 253] on img "Map marker" at bounding box center [334, 254] width 13 height 13
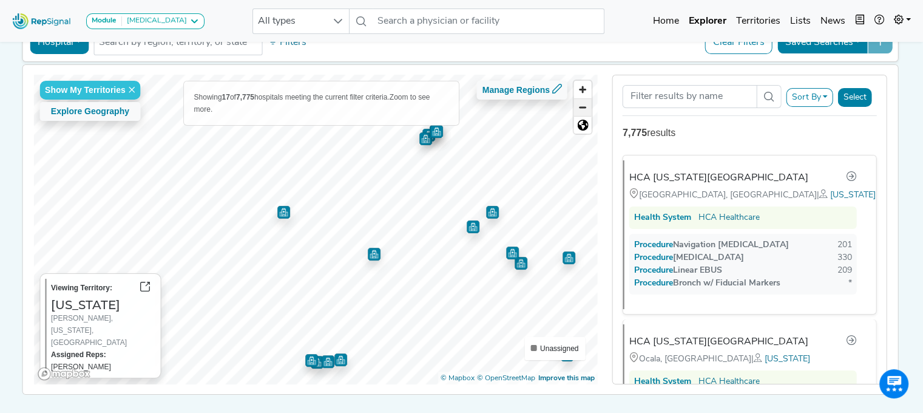
click at [580, 107] on span "Zoom out" at bounding box center [583, 107] width 18 height 17
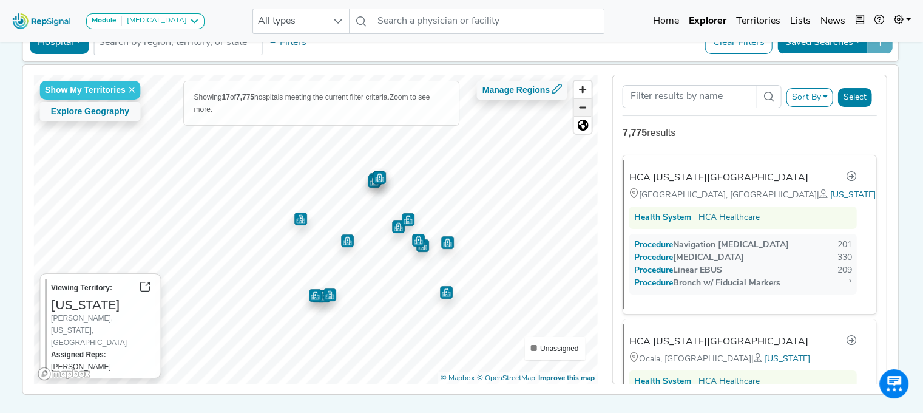
click at [582, 111] on span "Zoom out" at bounding box center [583, 107] width 18 height 17
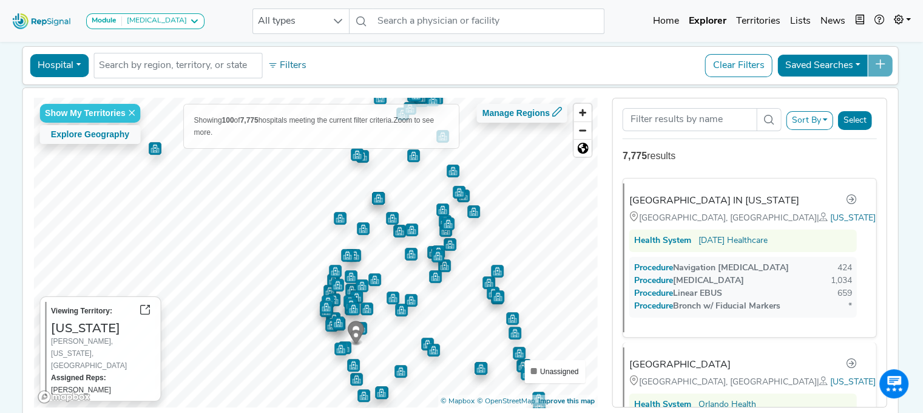
scroll to position [72, 0]
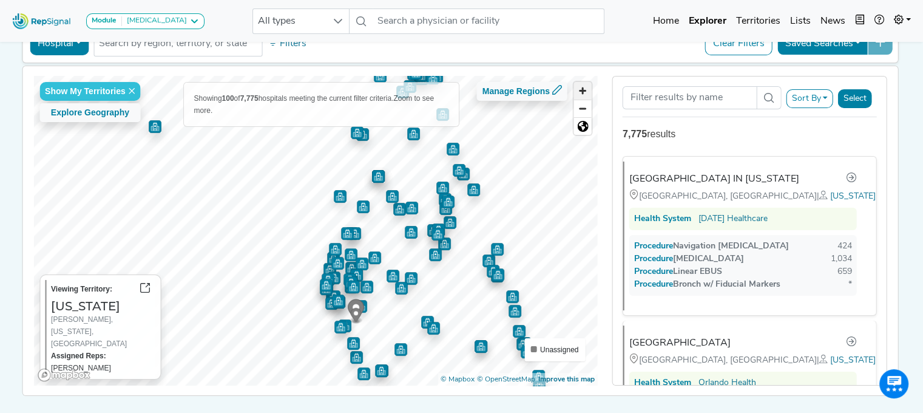
click at [586, 82] on span "Zoom in" at bounding box center [583, 91] width 18 height 18
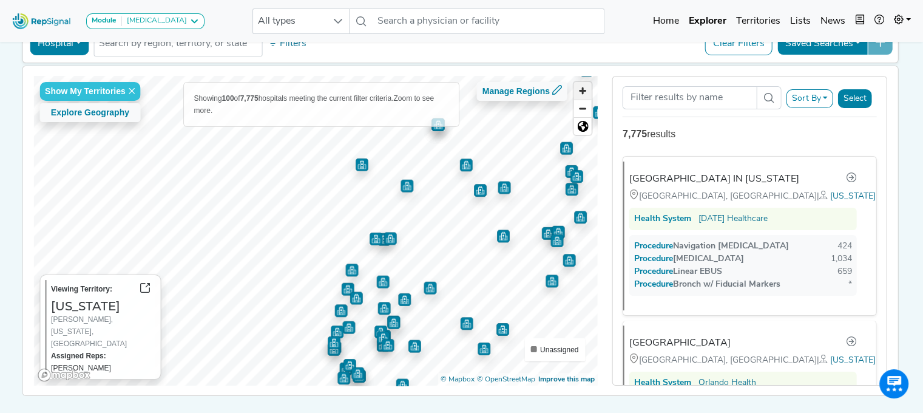
click at [586, 82] on span "Zoom in" at bounding box center [583, 91] width 18 height 18
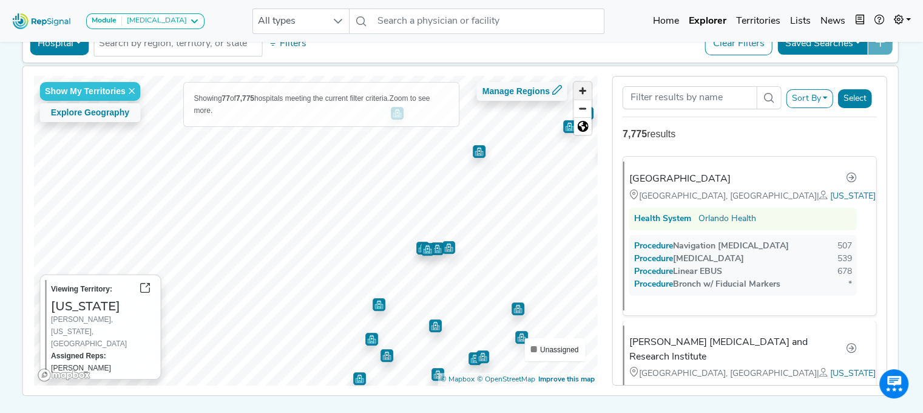
click at [586, 82] on span "Zoom in" at bounding box center [583, 91] width 18 height 18
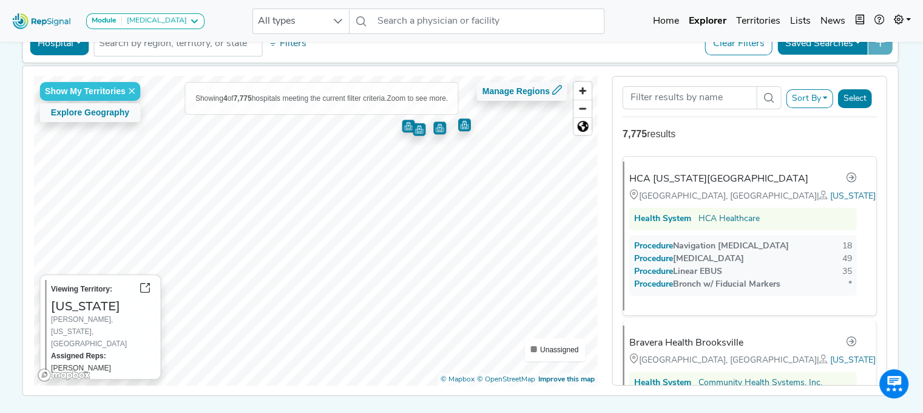
click at [366, 103] on div "Show My Territories Explore Geography Showing 4 of 7,775 hospitals meeting the …" at bounding box center [315, 231] width 565 height 310
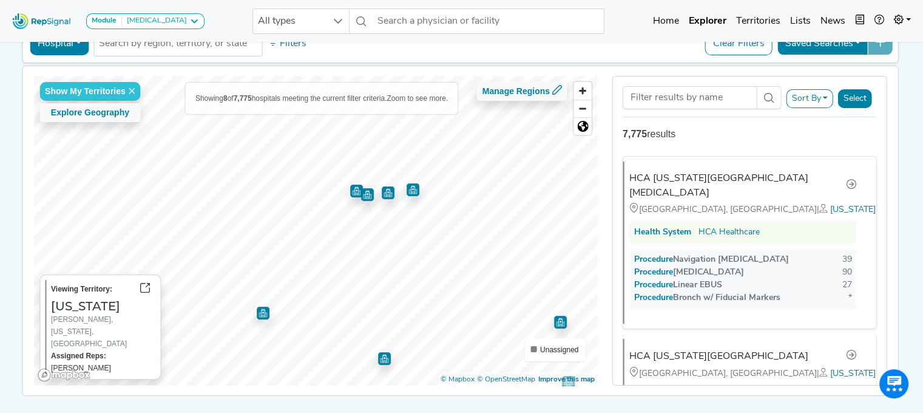
click at [379, 357] on img "Map marker" at bounding box center [384, 358] width 13 height 13
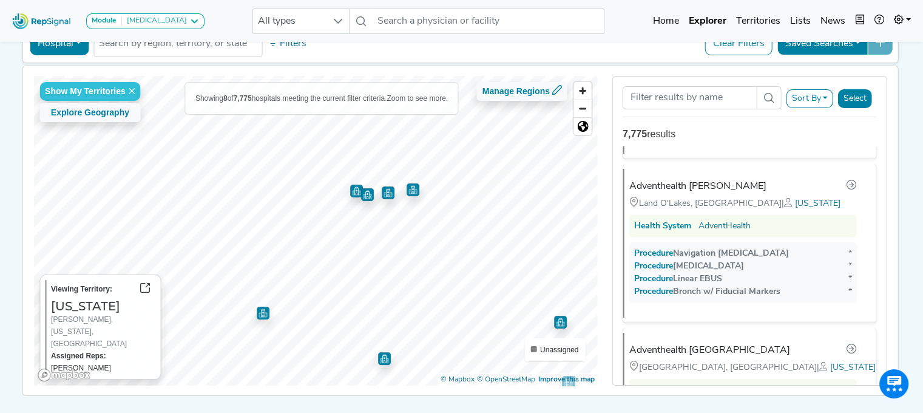
click at [561, 320] on img "Map marker" at bounding box center [560, 322] width 13 height 13
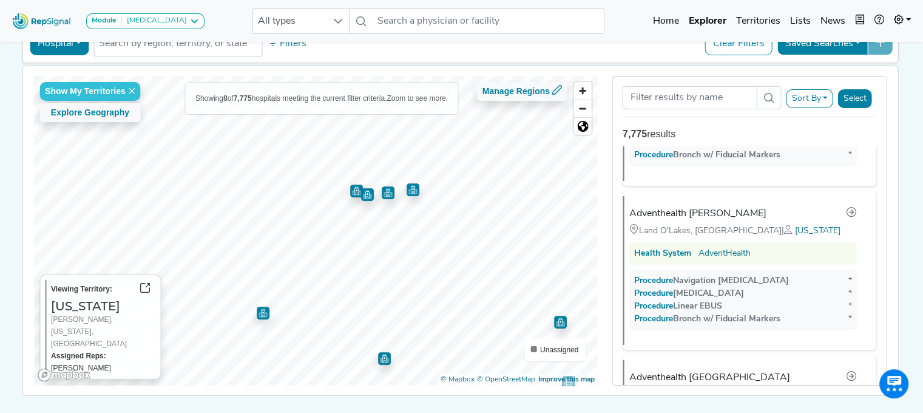
click at [385, 191] on img "Map marker" at bounding box center [388, 192] width 13 height 13
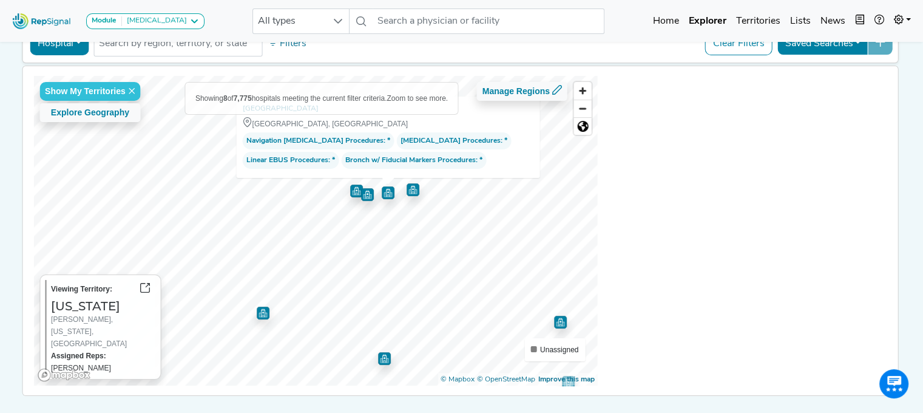
scroll to position [0, 0]
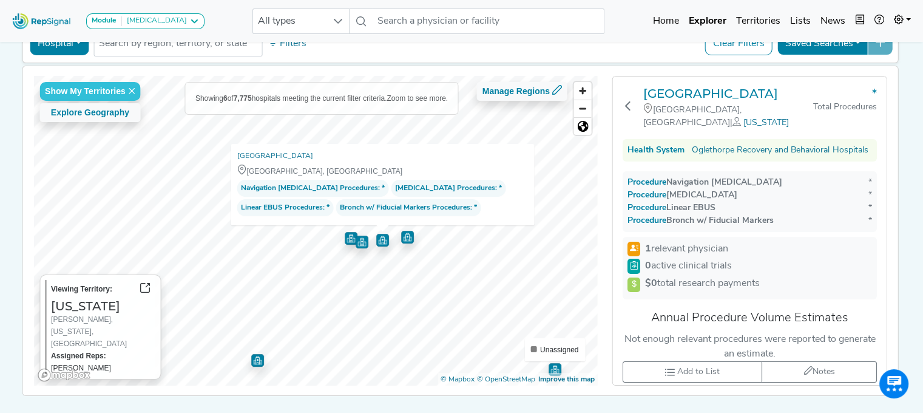
click at [360, 245] on img "Map marker" at bounding box center [362, 242] width 13 height 13
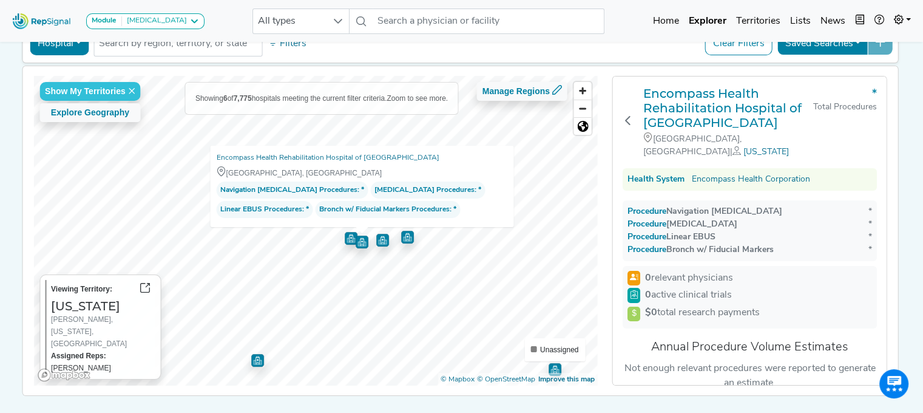
click at [401, 240] on img "Map marker" at bounding box center [407, 237] width 13 height 13
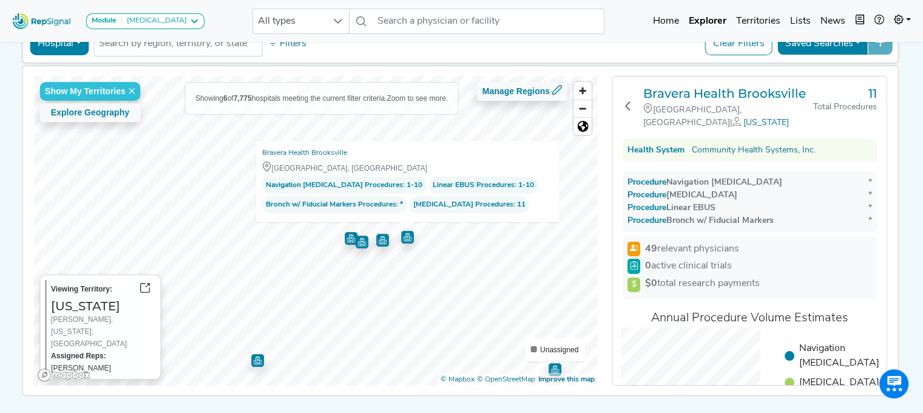
click at [349, 233] on img "Map marker" at bounding box center [351, 238] width 13 height 13
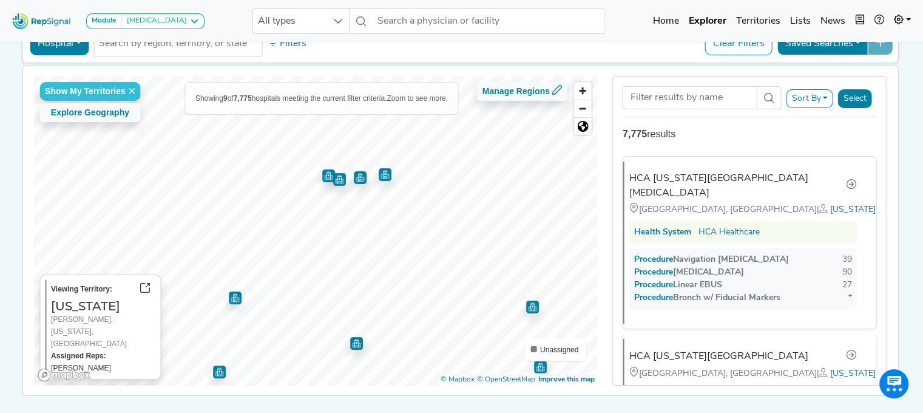
click at [352, 342] on img "Map marker" at bounding box center [356, 343] width 13 height 13
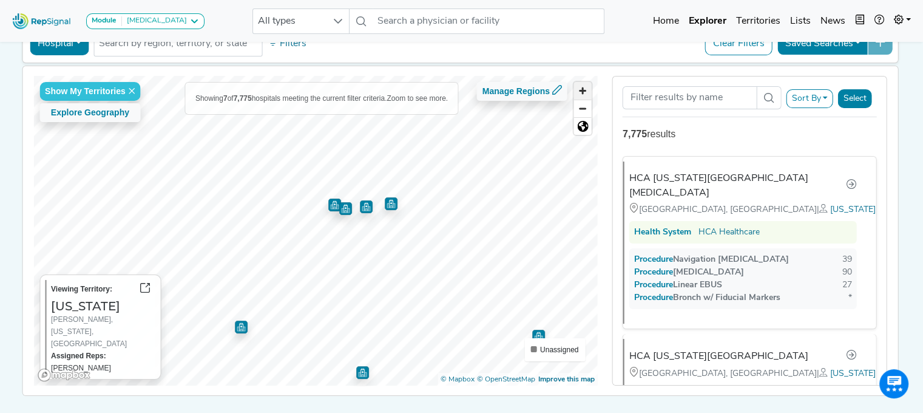
click at [585, 83] on span "Zoom in" at bounding box center [583, 91] width 18 height 18
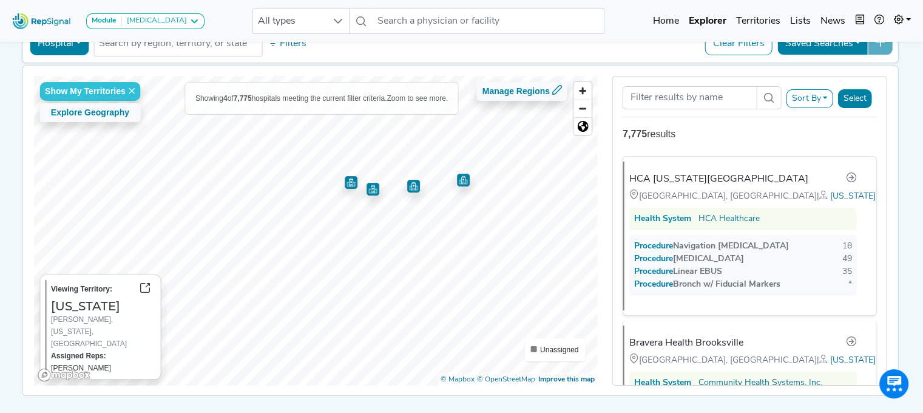
click at [347, 176] on img "Map marker" at bounding box center [351, 182] width 13 height 13
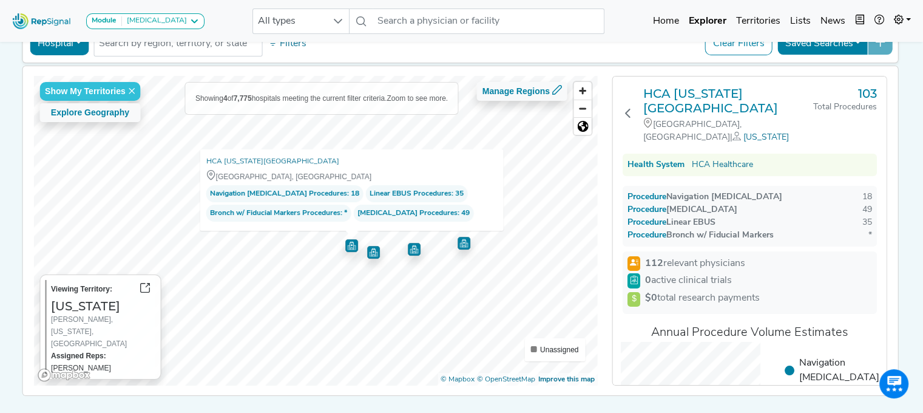
click at [372, 257] on img "Map marker" at bounding box center [373, 252] width 13 height 13
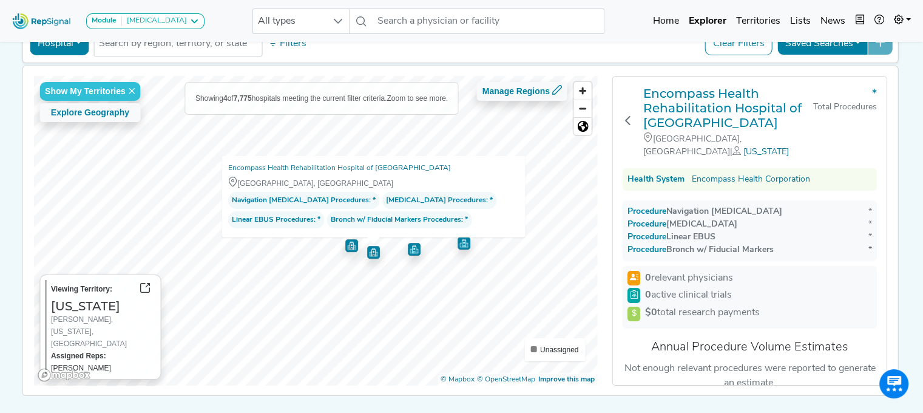
click at [408, 247] on img "Map marker" at bounding box center [414, 249] width 13 height 13
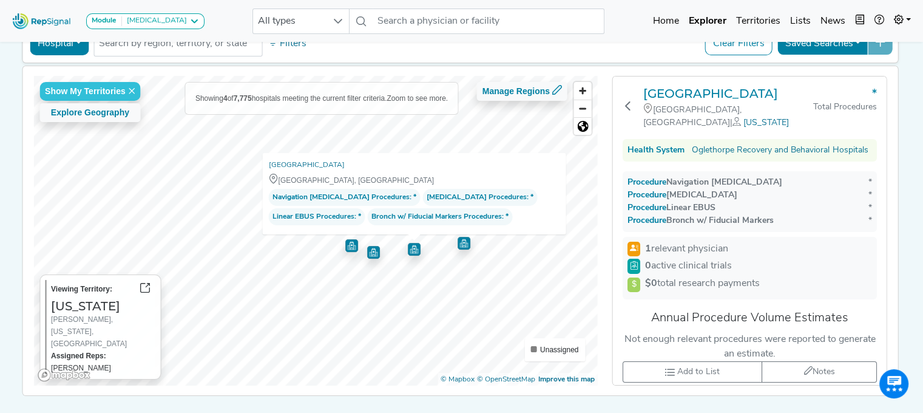
click at [458, 242] on img "Map marker" at bounding box center [464, 243] width 13 height 13
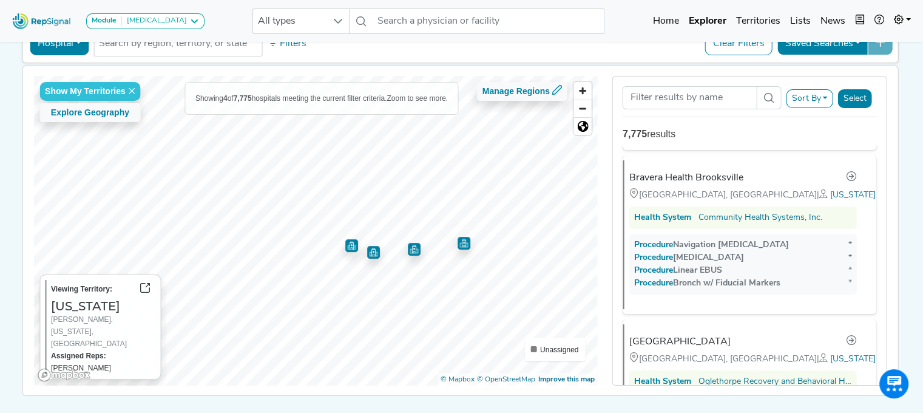
scroll to position [168, 0]
click at [294, 412] on html "Module [MEDICAL_DATA] [MEDICAL_DATA] Disposable Bronchoscope SBRT SPE TTNA [MED…" at bounding box center [461, 188] width 923 height 521
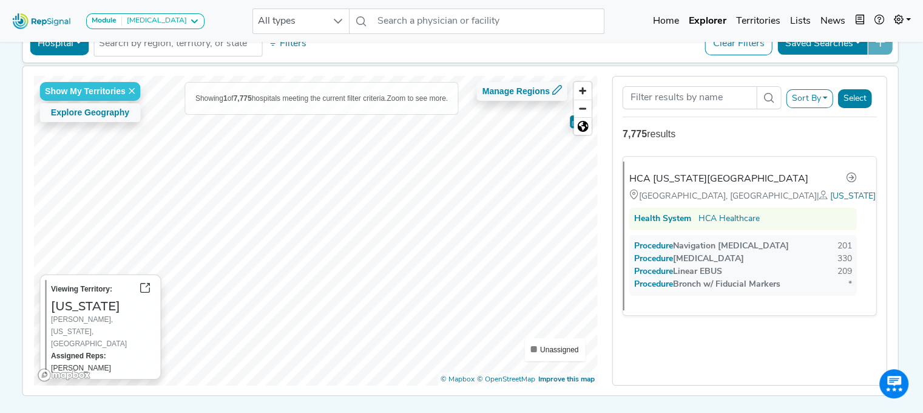
scroll to position [0, 0]
click at [271, 412] on html "Module [MEDICAL_DATA] [MEDICAL_DATA] Disposable Bronchoscope SBRT SPE TTNA [MED…" at bounding box center [461, 188] width 923 height 521
click at [253, 167] on img "Map marker" at bounding box center [259, 163] width 13 height 13
click at [342, 0] on html "Module [MEDICAL_DATA] [MEDICAL_DATA] Disposable Bronchoscope SBRT SPE TTNA [MED…" at bounding box center [461, 188] width 923 height 521
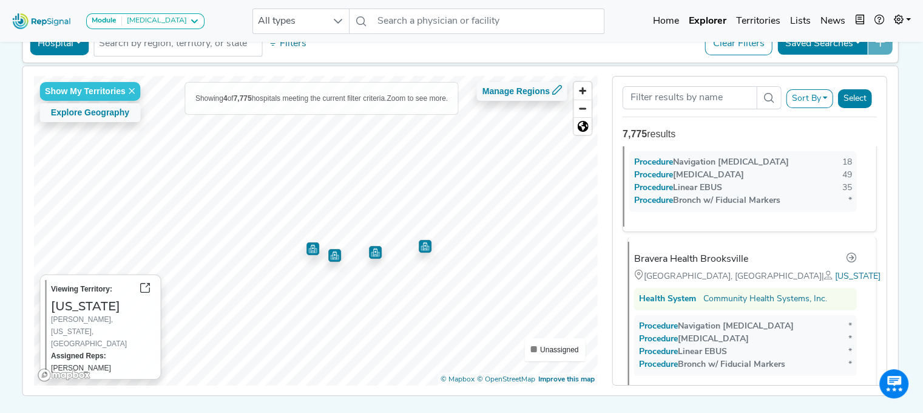
scroll to position [84, 0]
click at [420, 243] on img "Map marker" at bounding box center [425, 246] width 13 height 13
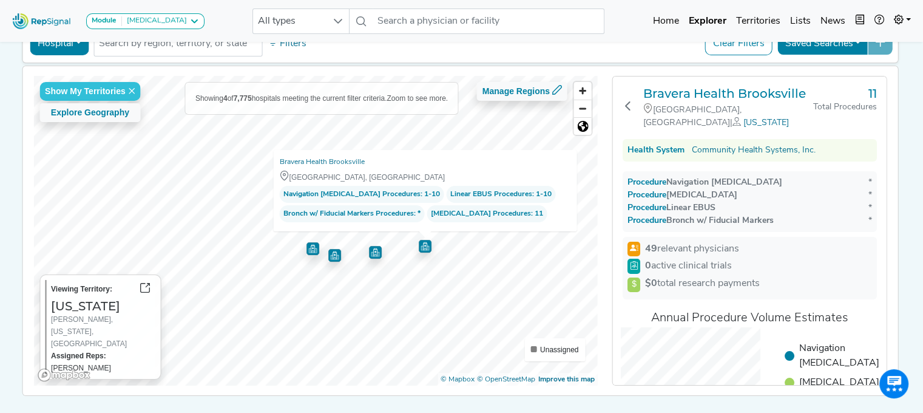
click at [375, 251] on img "Map marker" at bounding box center [375, 252] width 13 height 13
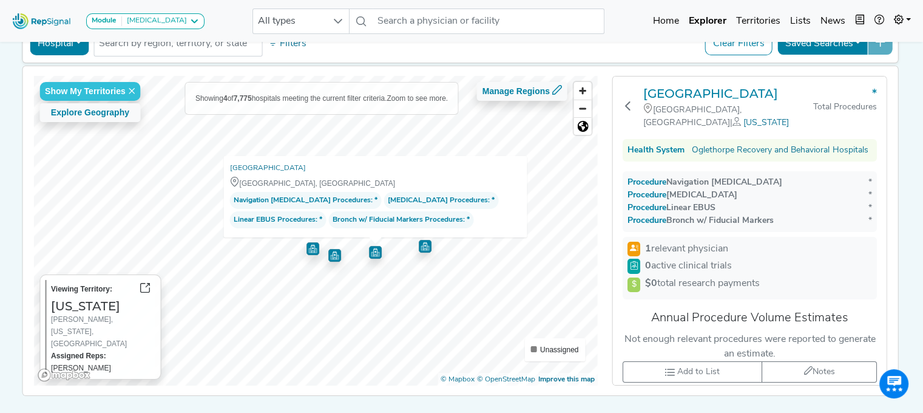
click at [332, 255] on img "Map marker" at bounding box center [334, 255] width 13 height 13
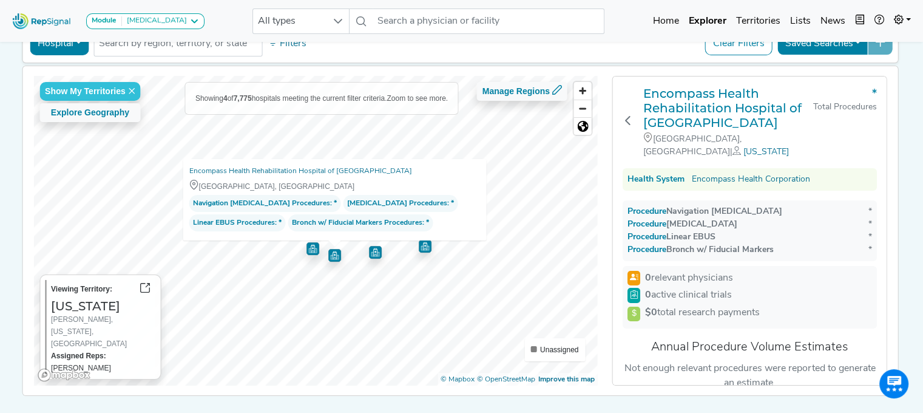
click at [309, 244] on img "Map marker" at bounding box center [313, 248] width 13 height 13
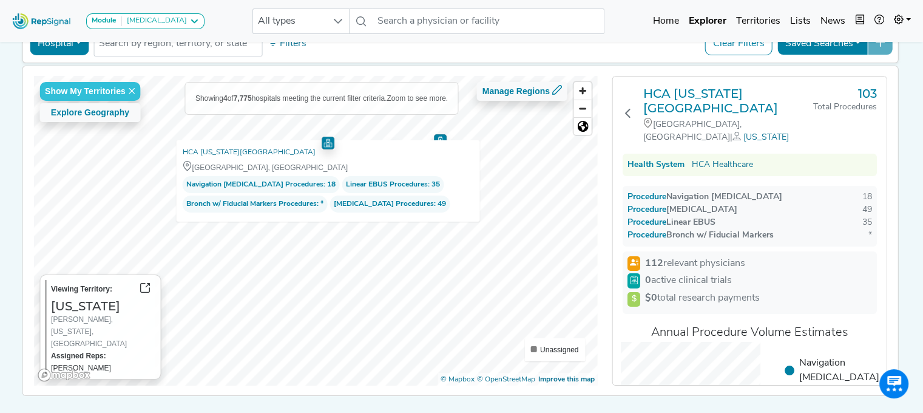
click at [316, 203] on div "Show My Territories Explore Geography Showing 4 of 7,775 hospitals meeting the …" at bounding box center [315, 231] width 565 height 310
